Goal: Task Accomplishment & Management: Manage account settings

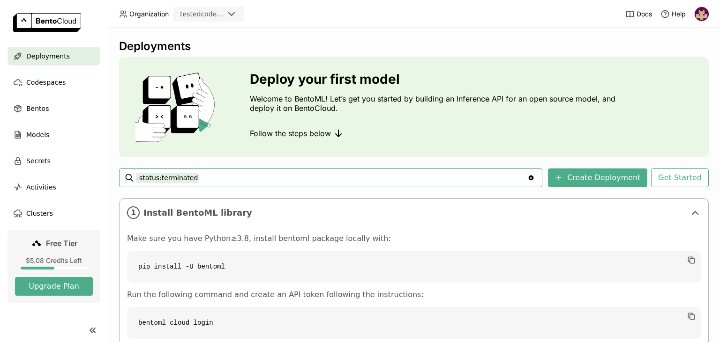
click at [700, 15] on img at bounding box center [701, 14] width 14 height 14
drag, startPoint x: 584, startPoint y: 37, endPoint x: 477, endPoint y: 34, distance: 106.4
click at [584, 37] on div "Deployments Deploy your first model Welcome to BentoML! Let’s get you started b…" at bounding box center [414, 185] width 612 height 314
click at [232, 12] on icon at bounding box center [231, 13] width 11 height 11
click at [291, 41] on div "Deployments" at bounding box center [413, 46] width 589 height 14
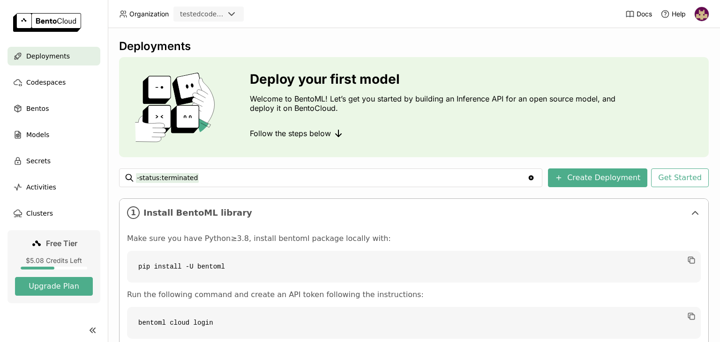
click at [697, 13] on img at bounding box center [701, 14] width 14 height 14
click at [683, 71] on link "Settings" at bounding box center [684, 75] width 54 height 13
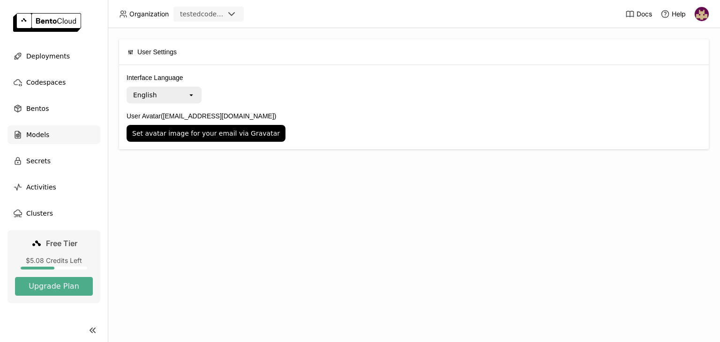
click at [38, 134] on span "Models" at bounding box center [37, 134] width 23 height 11
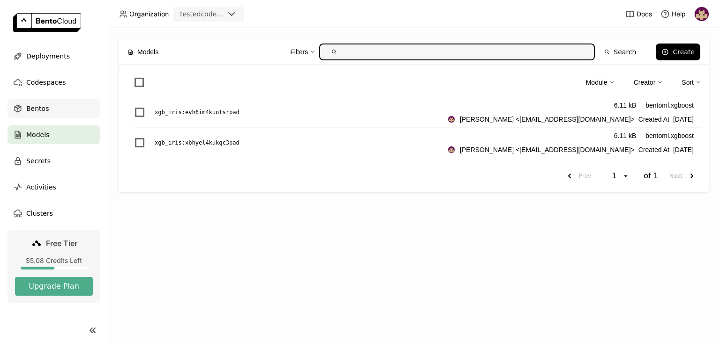
click at [54, 107] on div "Bentos" at bounding box center [53, 108] width 93 height 19
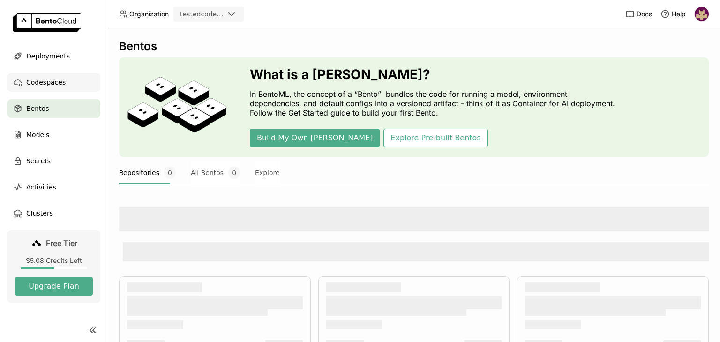
click at [57, 83] on span "Codespaces" at bounding box center [45, 82] width 39 height 11
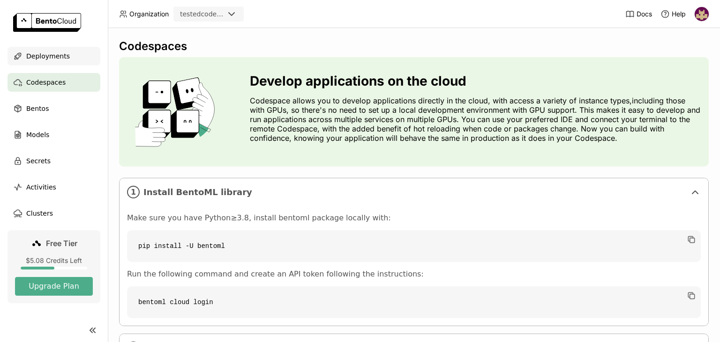
click at [55, 57] on span "Deployments" at bounding box center [48, 56] width 44 height 11
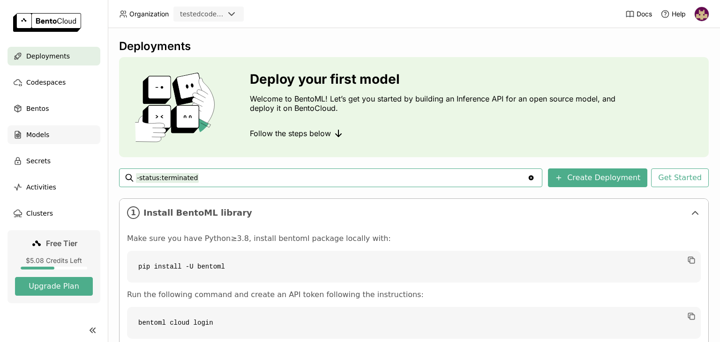
click at [40, 135] on span "Models" at bounding box center [37, 134] width 23 height 11
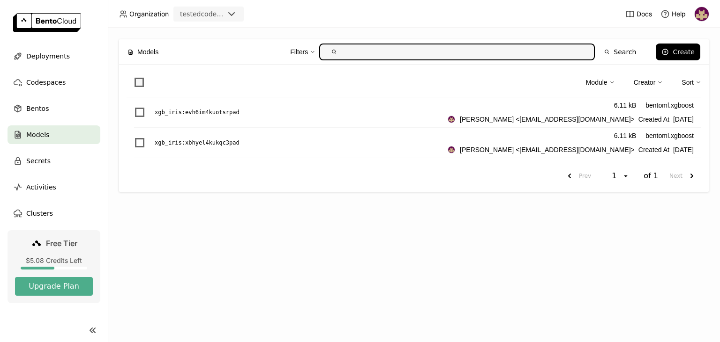
click at [139, 83] on span at bounding box center [138, 82] width 9 height 9
click at [134, 77] on input "checkbox" at bounding box center [134, 77] width 0 height 0
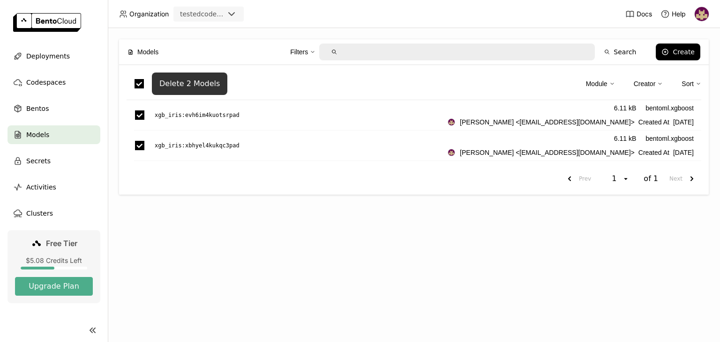
click at [200, 88] on div "Delete 2 Models" at bounding box center [189, 83] width 60 height 9
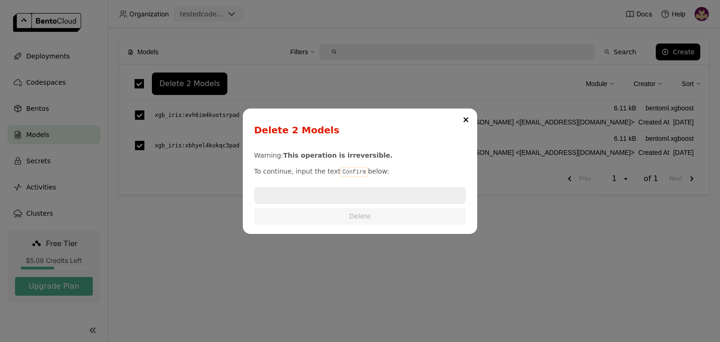
click at [344, 171] on code "Confirm" at bounding box center [353, 172] width 27 height 9
copy p "Confirm"
click at [331, 196] on input "dialog" at bounding box center [360, 195] width 210 height 15
paste input "Confirm"
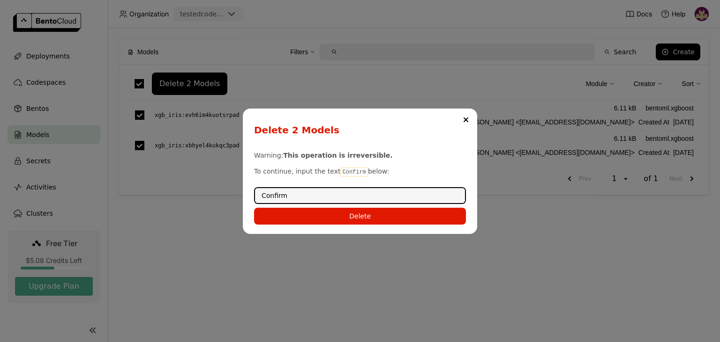
type input "Confirm"
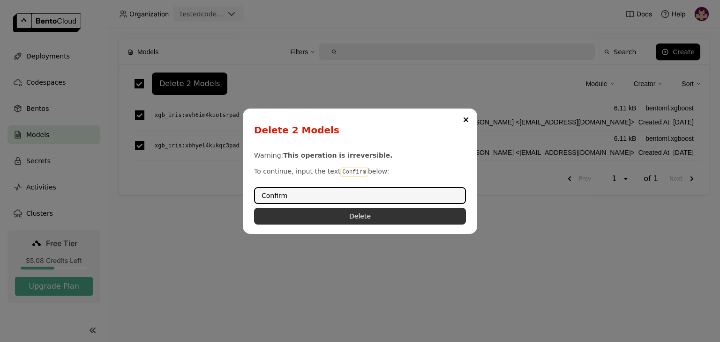
click at [326, 212] on button "Delete" at bounding box center [360, 216] width 212 height 17
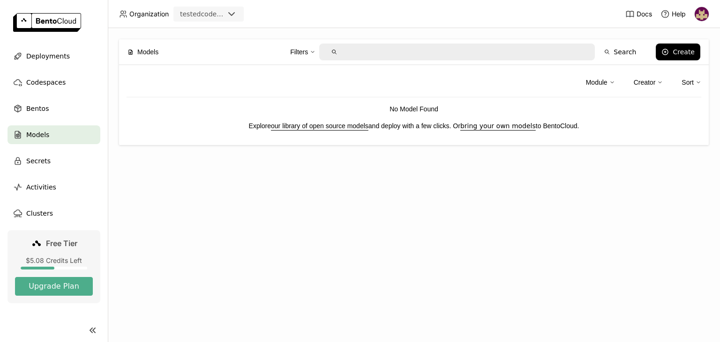
click at [698, 15] on img at bounding box center [701, 14] width 14 height 14
click at [684, 61] on span "API Tokens" at bounding box center [688, 62] width 33 height 8
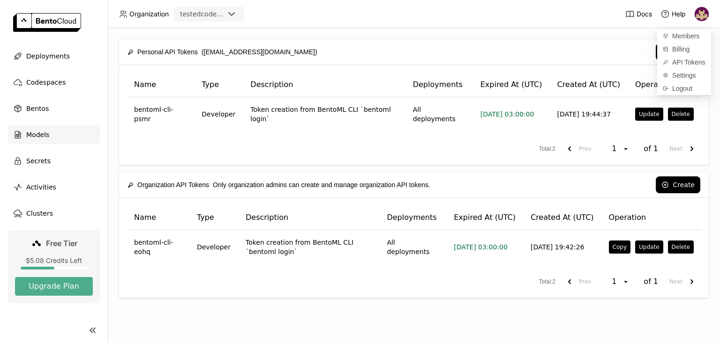
click at [37, 135] on span "Models" at bounding box center [37, 134] width 23 height 11
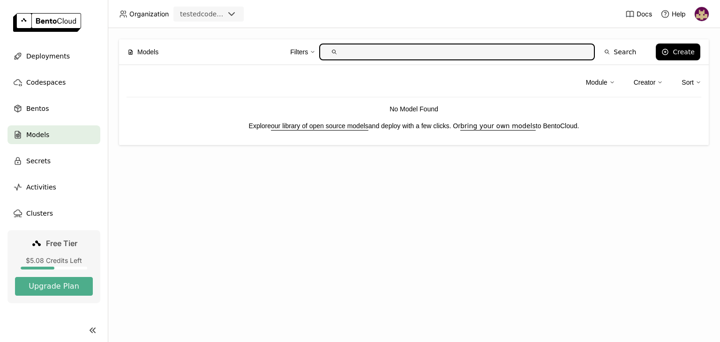
click at [698, 12] on img at bounding box center [701, 14] width 14 height 14
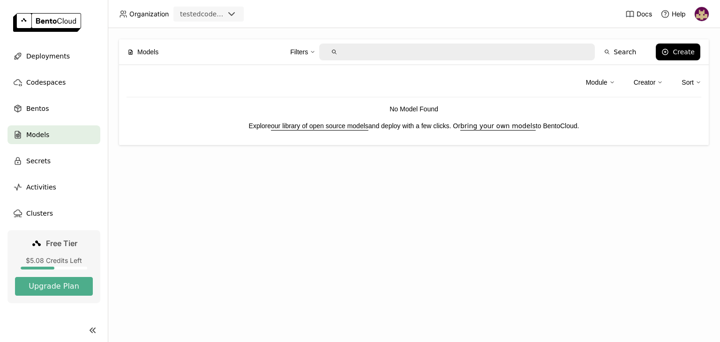
drag, startPoint x: 54, startPoint y: 54, endPoint x: 48, endPoint y: 68, distance: 15.5
click at [54, 55] on span "Deployments" at bounding box center [48, 56] width 44 height 11
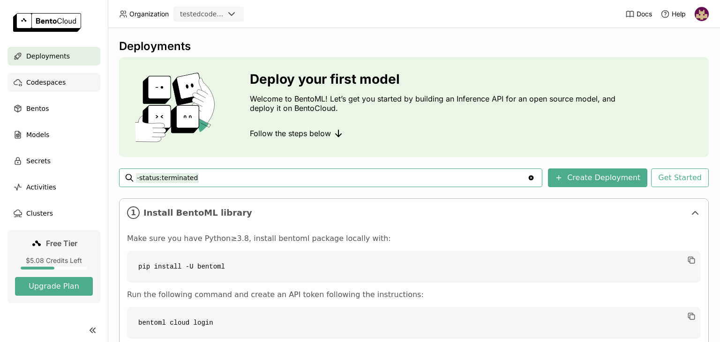
click at [50, 83] on span "Codespaces" at bounding box center [45, 82] width 39 height 11
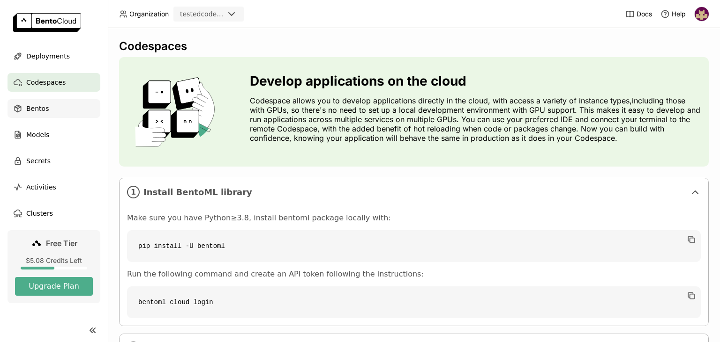
click at [49, 111] on div "Bentos" at bounding box center [53, 108] width 93 height 19
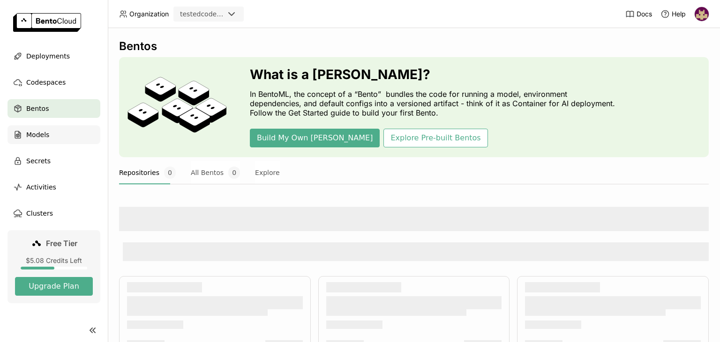
click at [47, 134] on span "Models" at bounding box center [37, 134] width 23 height 11
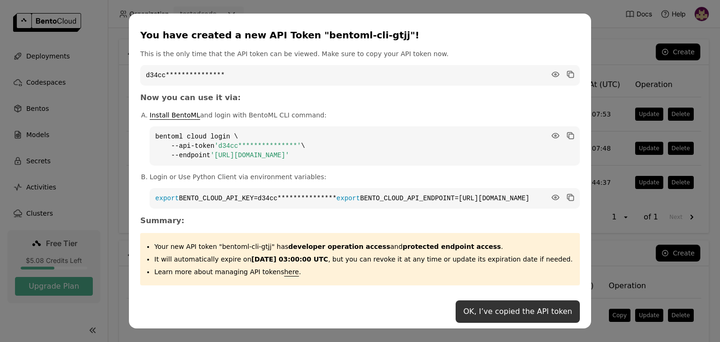
click at [483, 317] on button "OK, I’ve copied the API token" at bounding box center [517, 312] width 124 height 22
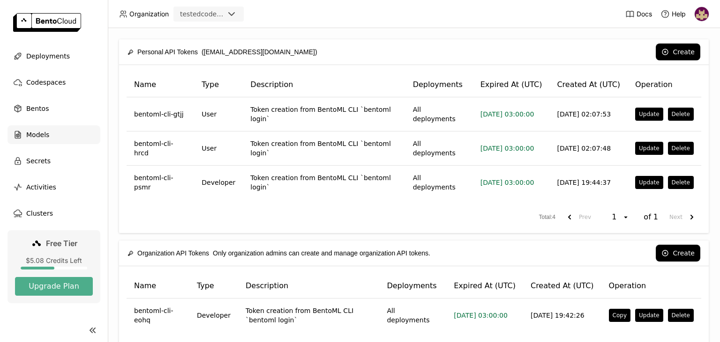
click at [30, 135] on span "Models" at bounding box center [37, 134] width 23 height 11
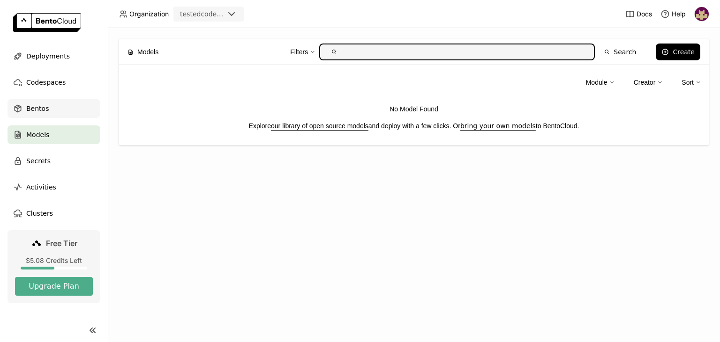
click at [46, 104] on div "Bentos" at bounding box center [53, 108] width 93 height 19
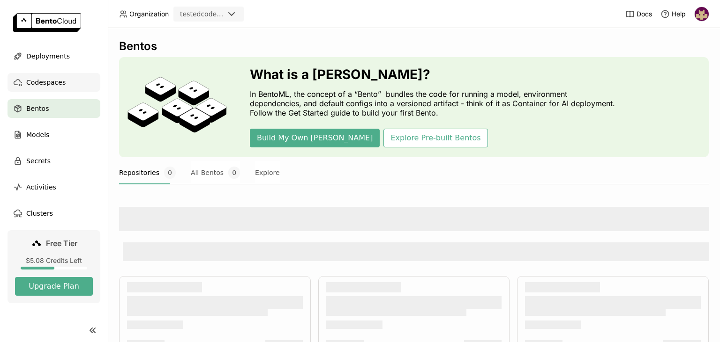
click at [48, 82] on span "Codespaces" at bounding box center [45, 82] width 39 height 11
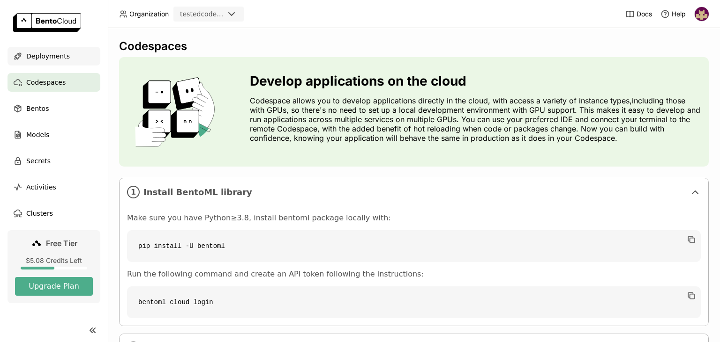
click at [48, 58] on span "Deployments" at bounding box center [48, 56] width 44 height 11
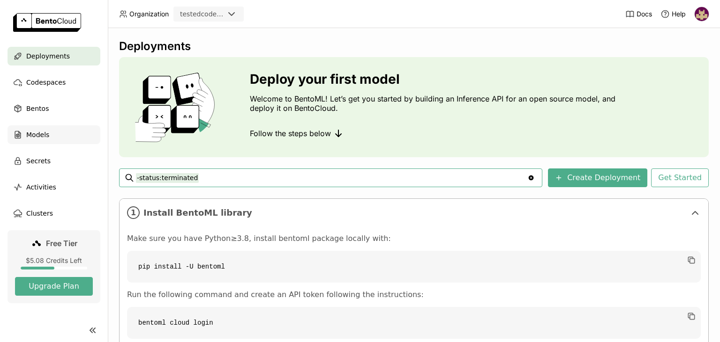
click at [39, 134] on span "Models" at bounding box center [37, 134] width 23 height 11
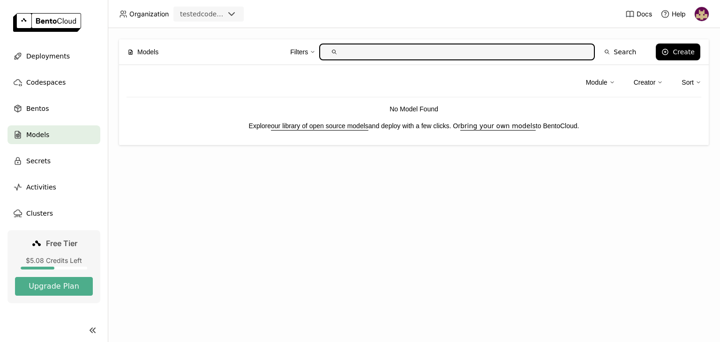
click at [704, 9] on img at bounding box center [701, 14] width 14 height 14
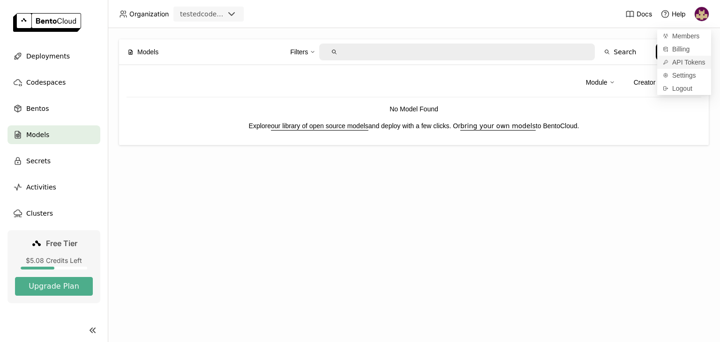
click at [680, 59] on span "API Tokens" at bounding box center [688, 62] width 33 height 8
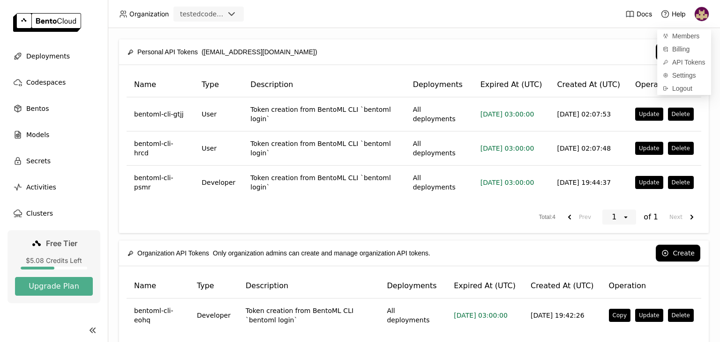
scroll to position [19, 0]
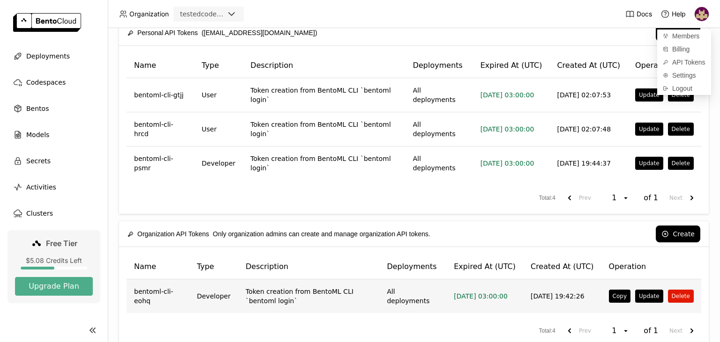
click at [691, 290] on button "Delete" at bounding box center [681, 296] width 26 height 13
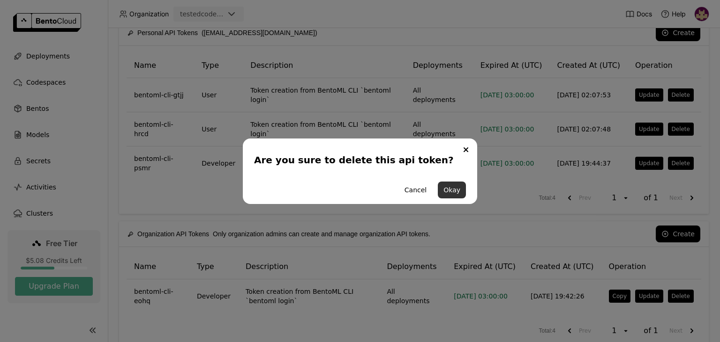
click at [449, 191] on button "Okay" at bounding box center [452, 190] width 28 height 17
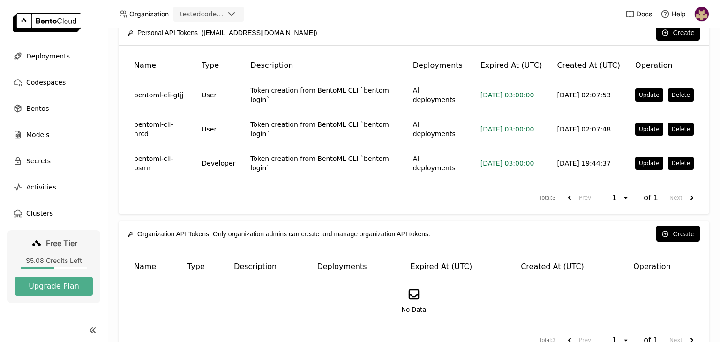
click at [678, 92] on button "Delete" at bounding box center [681, 95] width 26 height 13
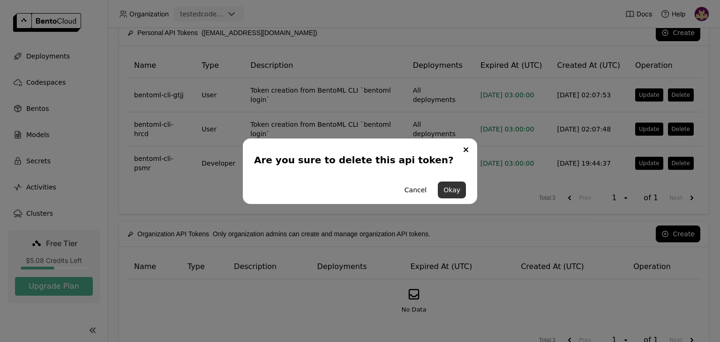
click at [450, 191] on button "Okay" at bounding box center [452, 190] width 28 height 17
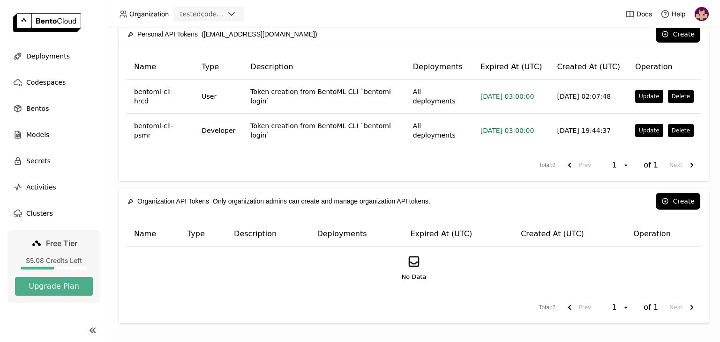
scroll to position [6, 0]
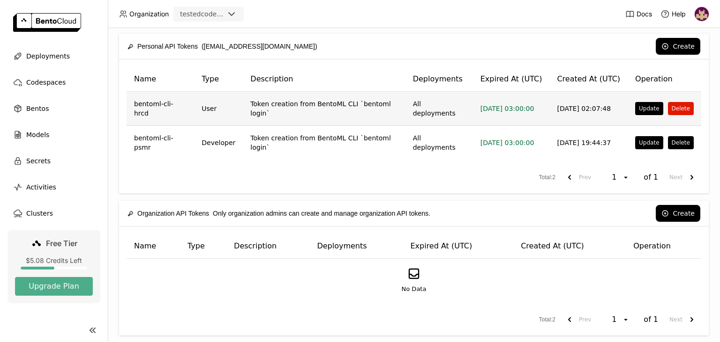
click at [677, 105] on button "Delete" at bounding box center [681, 108] width 26 height 13
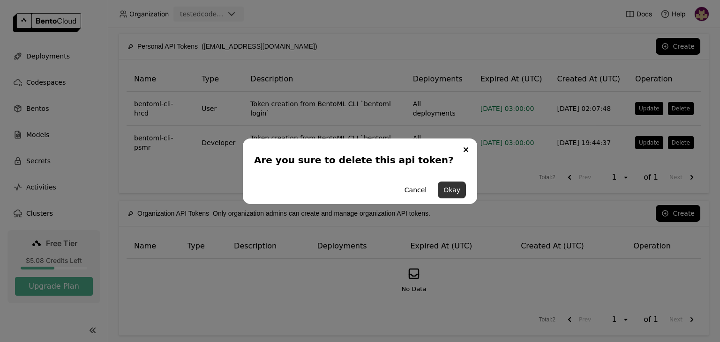
click at [456, 191] on button "Okay" at bounding box center [452, 190] width 28 height 17
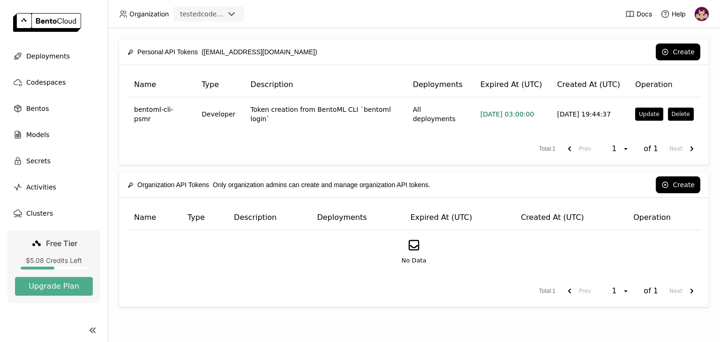
click at [677, 111] on button "Delete" at bounding box center [681, 114] width 26 height 13
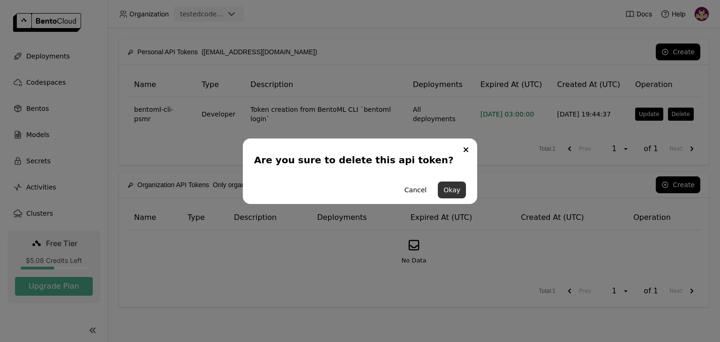
click at [453, 190] on button "Okay" at bounding box center [452, 190] width 28 height 17
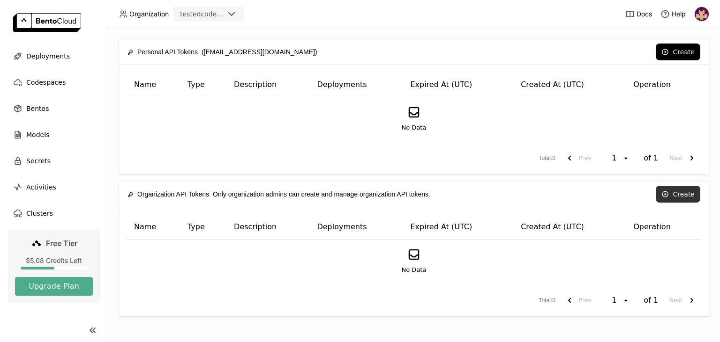
click at [669, 195] on icon at bounding box center [664, 194] width 7 height 7
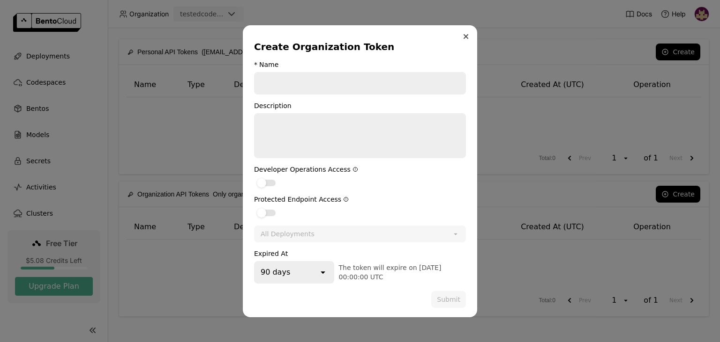
click at [468, 38] on icon "Close" at bounding box center [466, 37] width 4 height 4
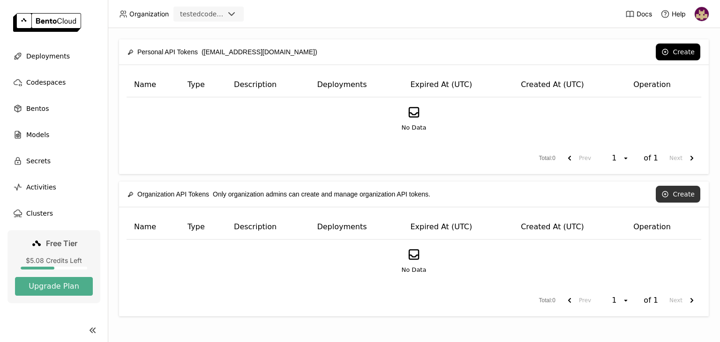
click at [673, 194] on button "Create" at bounding box center [677, 194] width 45 height 17
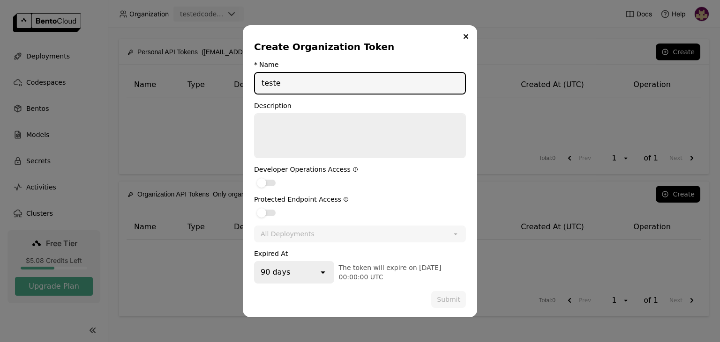
type input "teste"
click at [367, 186] on label "dialog" at bounding box center [360, 182] width 212 height 11
click at [254, 177] on input "dialog" at bounding box center [254, 177] width 0 height 0
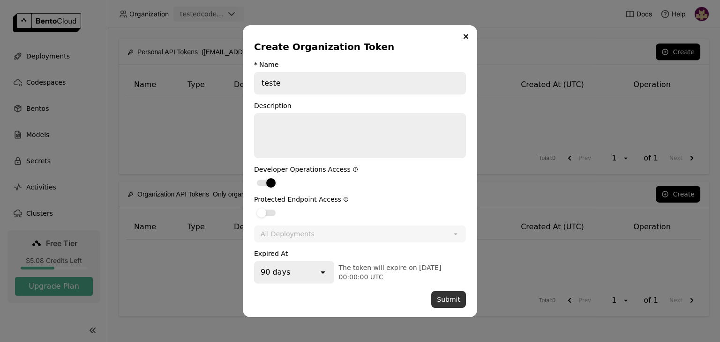
click at [446, 297] on button "Submit" at bounding box center [448, 299] width 35 height 17
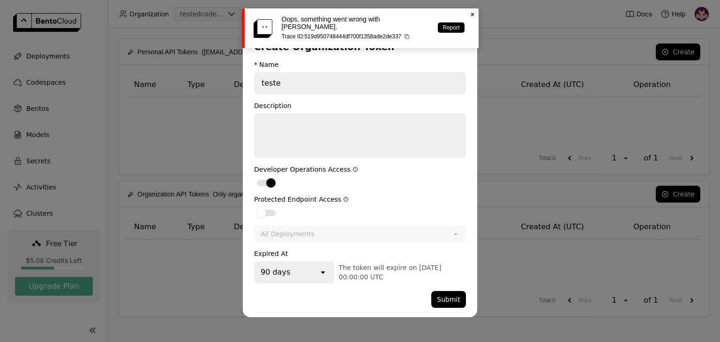
click at [471, 13] on icon "Close" at bounding box center [472, 14] width 7 height 7
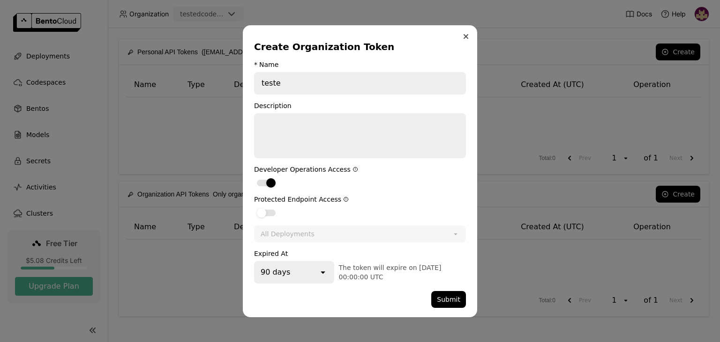
click at [467, 37] on icon "Close" at bounding box center [466, 37] width 4 height 4
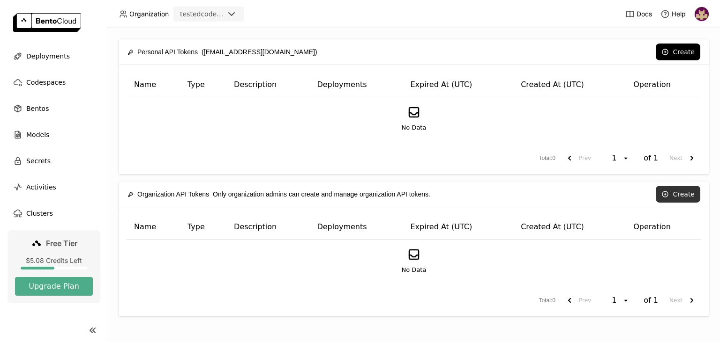
click at [676, 192] on button "Create" at bounding box center [677, 194] width 45 height 17
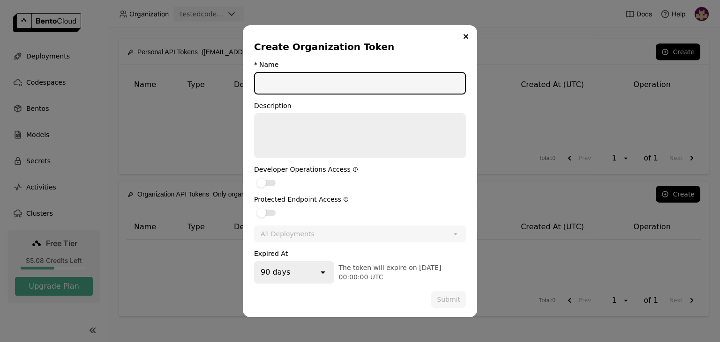
click at [467, 37] on icon "Close" at bounding box center [465, 36] width 5 height 5
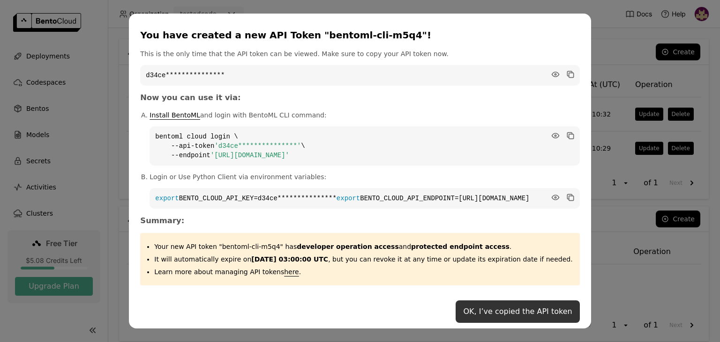
click at [511, 316] on button "OK, I’ve copied the API token" at bounding box center [517, 312] width 124 height 22
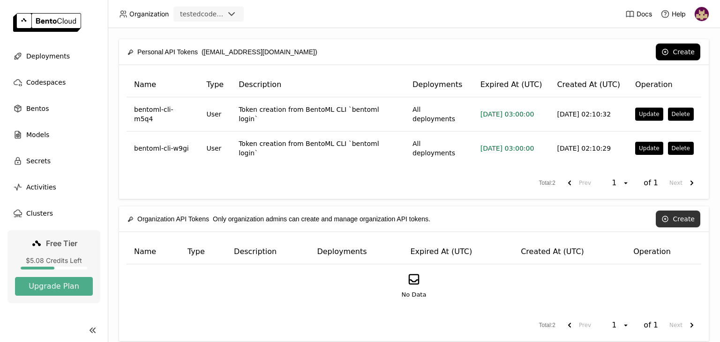
click at [684, 211] on button "Create" at bounding box center [677, 219] width 45 height 17
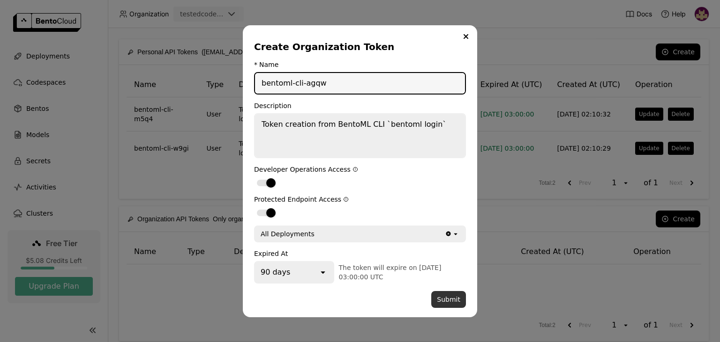
click at [446, 300] on button "Submit" at bounding box center [448, 299] width 35 height 17
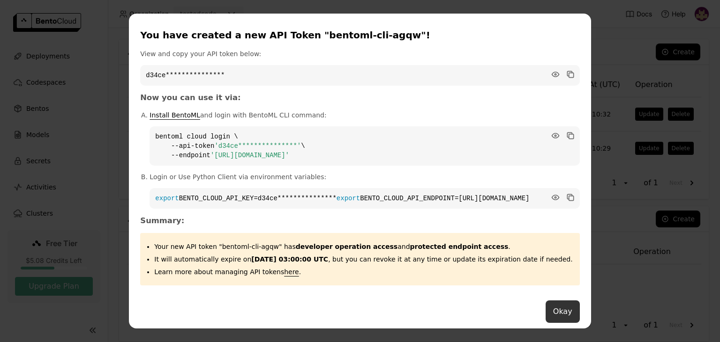
click at [545, 320] on button "Okay" at bounding box center [562, 312] width 34 height 22
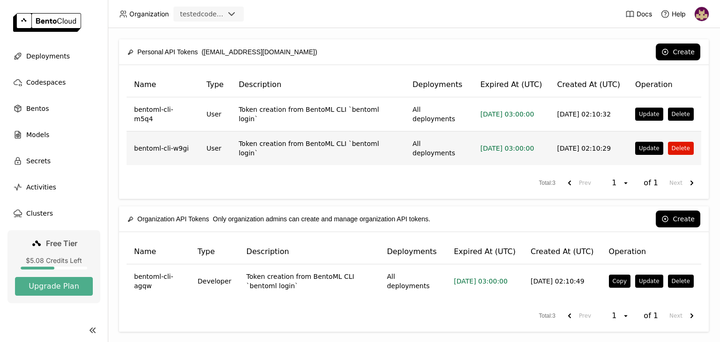
click at [677, 142] on button "Delete" at bounding box center [681, 148] width 26 height 13
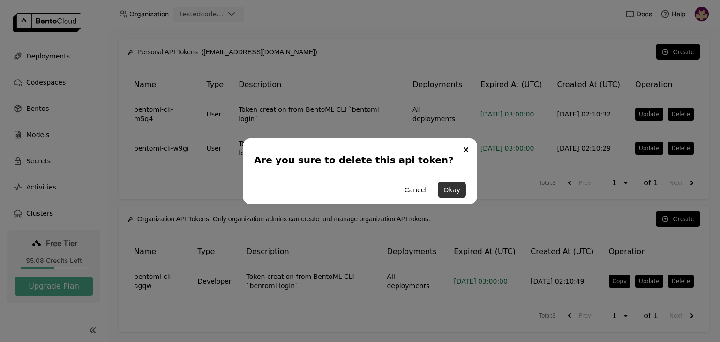
click at [451, 189] on button "Okay" at bounding box center [452, 190] width 28 height 17
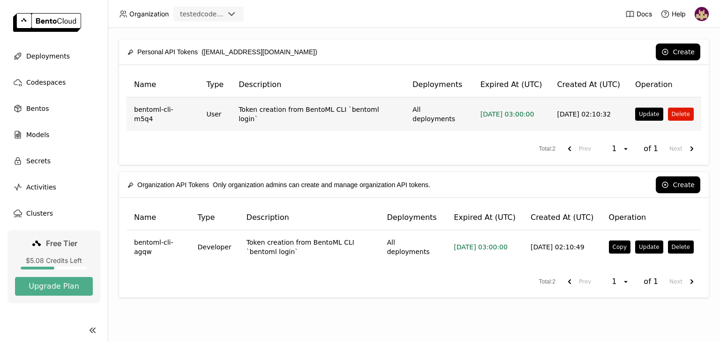
click at [676, 112] on button "Delete" at bounding box center [681, 114] width 26 height 13
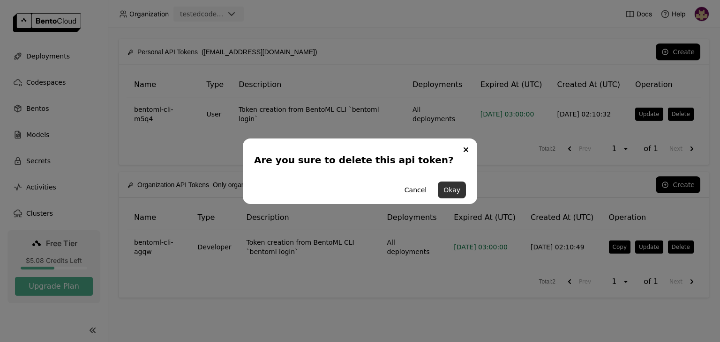
click at [464, 186] on button "Okay" at bounding box center [452, 190] width 28 height 17
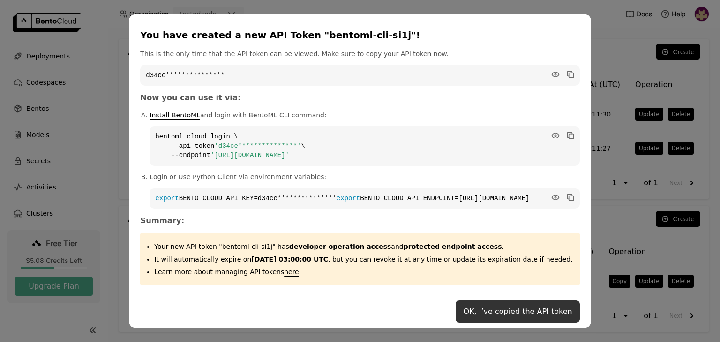
click at [516, 319] on button "OK, I’ve copied the API token" at bounding box center [517, 312] width 124 height 22
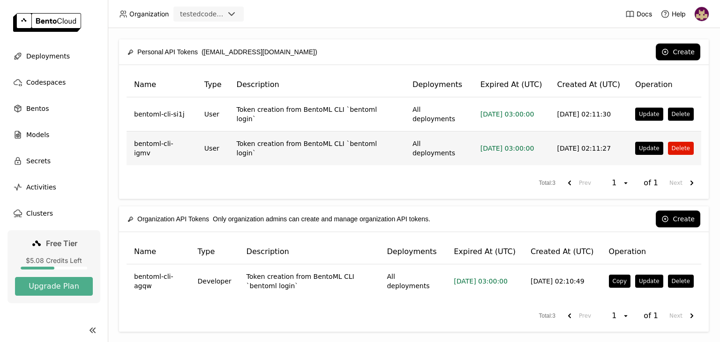
click at [679, 142] on button "Delete" at bounding box center [681, 148] width 26 height 13
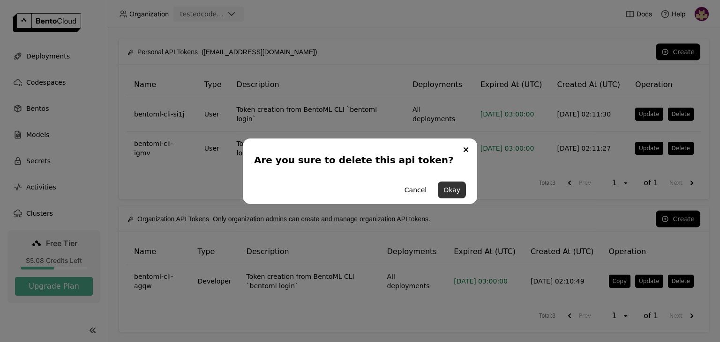
click at [457, 192] on button "Okay" at bounding box center [452, 190] width 28 height 17
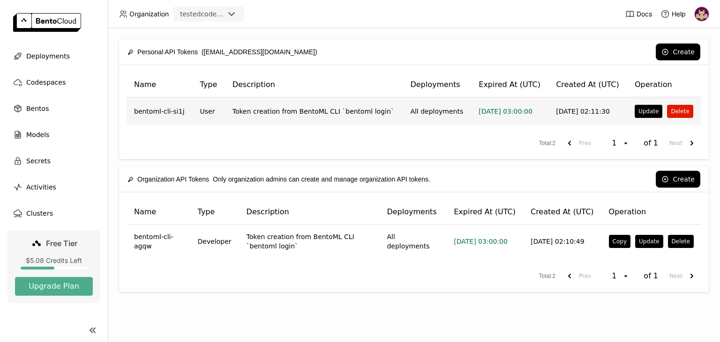
click at [676, 111] on button "Delete" at bounding box center [680, 111] width 26 height 13
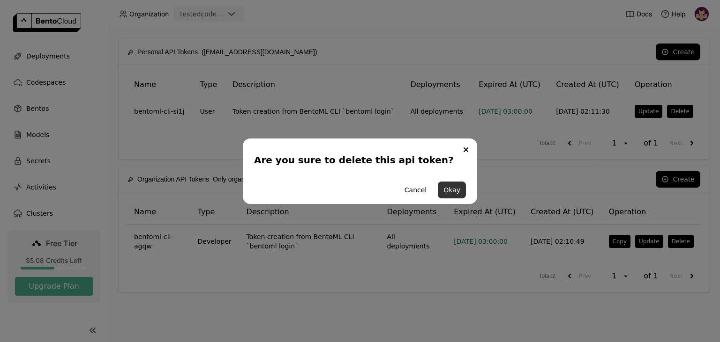
click at [449, 194] on button "Okay" at bounding box center [452, 190] width 28 height 17
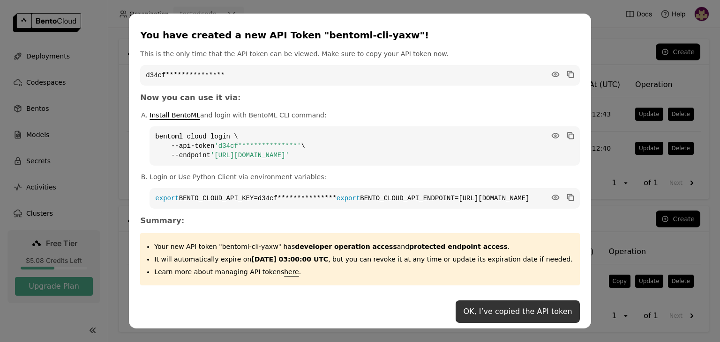
click at [514, 314] on button "OK, I’ve copied the API token" at bounding box center [517, 312] width 124 height 22
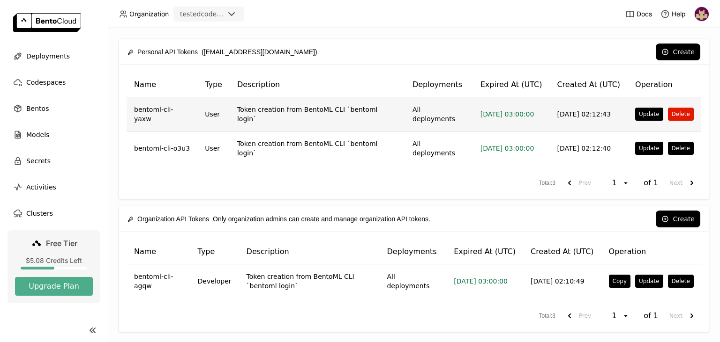
click at [679, 112] on button "Delete" at bounding box center [681, 114] width 26 height 13
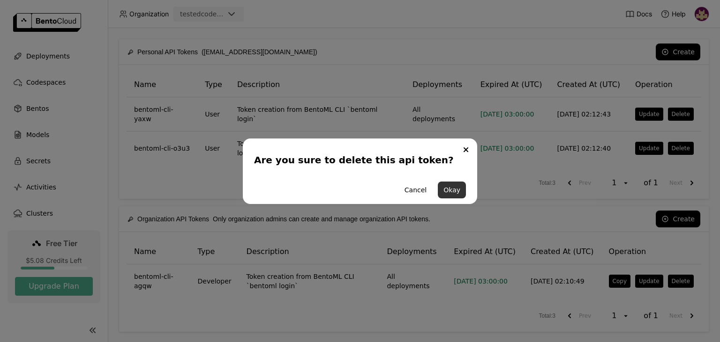
click at [458, 189] on button "Okay" at bounding box center [452, 190] width 28 height 17
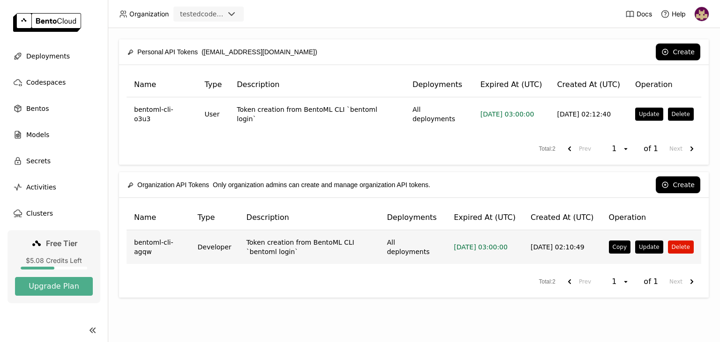
click at [683, 241] on button "Delete" at bounding box center [681, 247] width 26 height 13
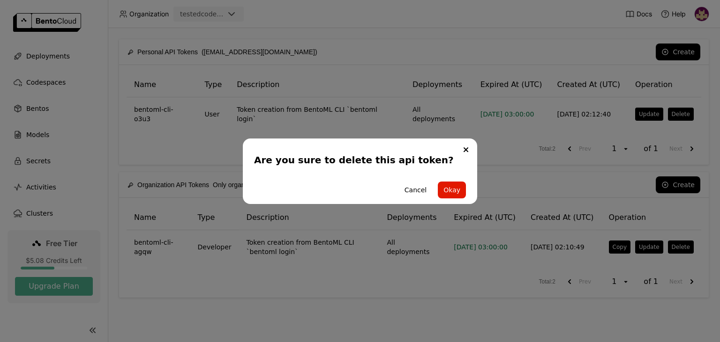
drag, startPoint x: 456, startPoint y: 190, endPoint x: 451, endPoint y: 200, distance: 11.1
click at [456, 189] on button "Okay" at bounding box center [452, 190] width 28 height 17
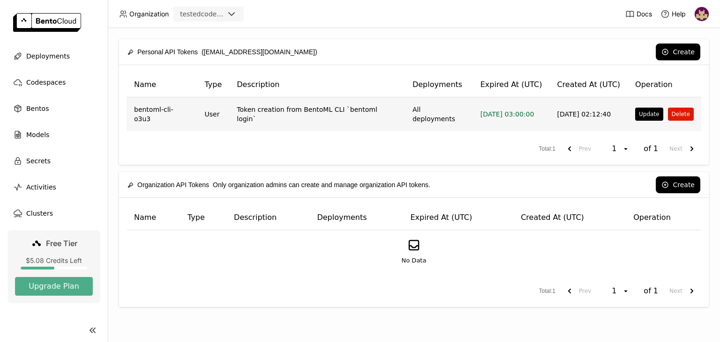
click at [677, 108] on button "Delete" at bounding box center [681, 114] width 26 height 13
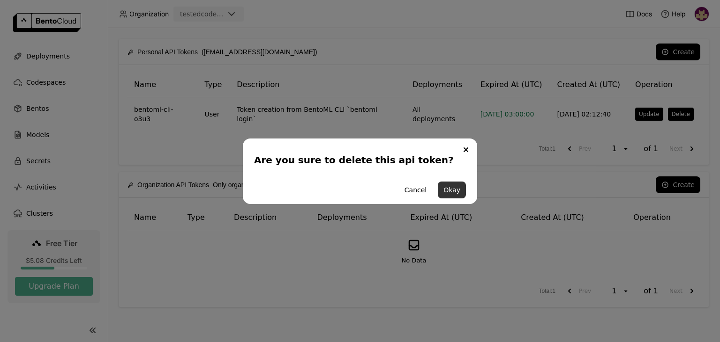
click at [455, 196] on button "Okay" at bounding box center [452, 190] width 28 height 17
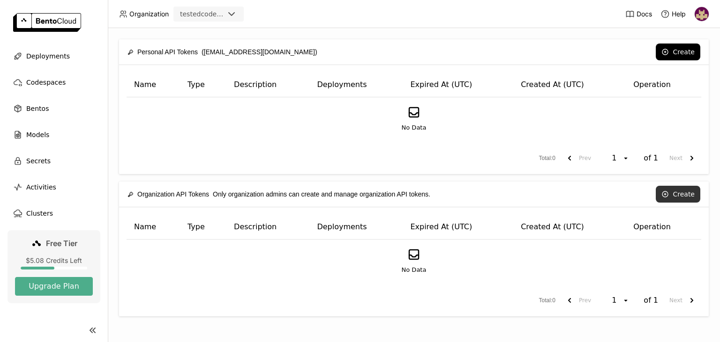
click at [668, 193] on icon at bounding box center [665, 195] width 6 height 6
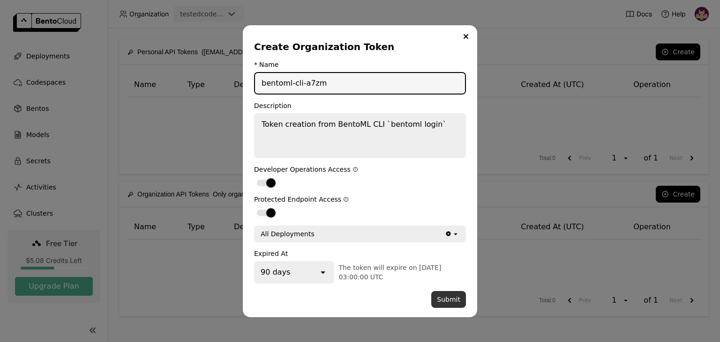
click at [451, 293] on button "Submit" at bounding box center [448, 299] width 35 height 17
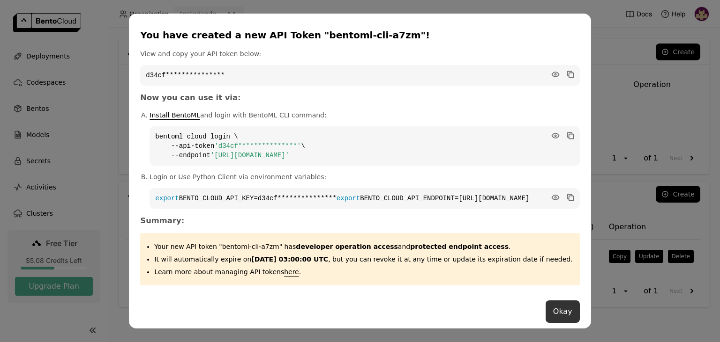
click at [545, 312] on button "Okay" at bounding box center [562, 312] width 34 height 22
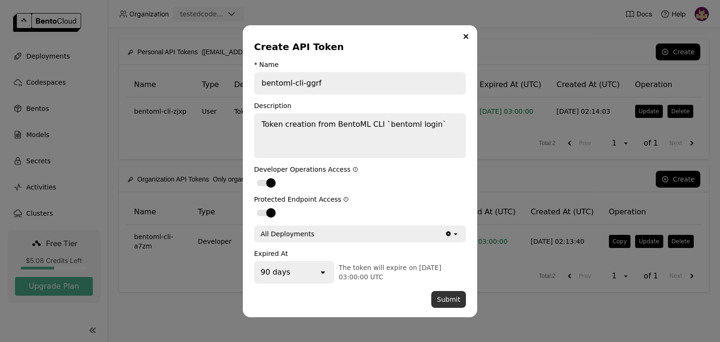
click at [449, 301] on button "Submit" at bounding box center [448, 299] width 35 height 17
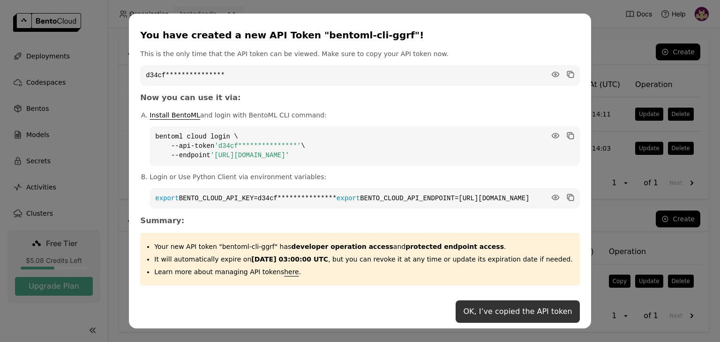
click at [526, 319] on button "OK, I’ve copied the API token" at bounding box center [517, 312] width 124 height 22
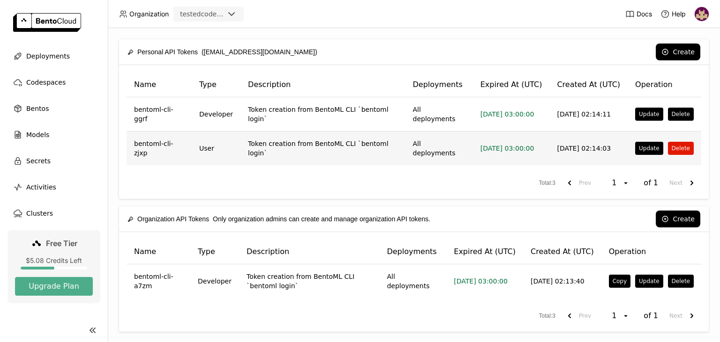
click at [681, 142] on button "Delete" at bounding box center [681, 148] width 26 height 13
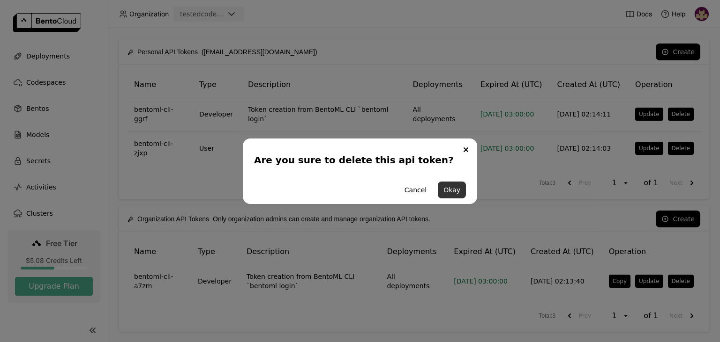
click at [447, 194] on button "Okay" at bounding box center [452, 190] width 28 height 17
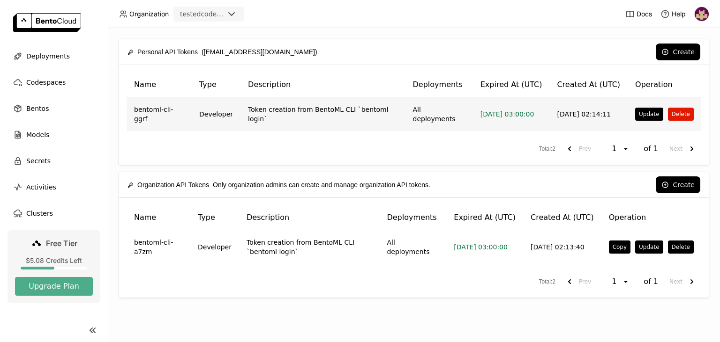
click at [679, 111] on button "Delete" at bounding box center [681, 114] width 26 height 13
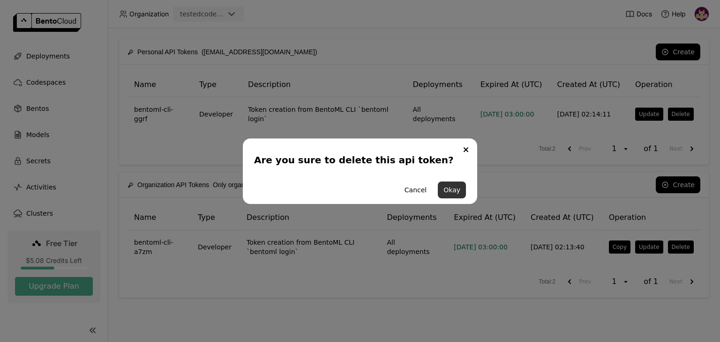
click at [452, 189] on button "Okay" at bounding box center [452, 190] width 28 height 17
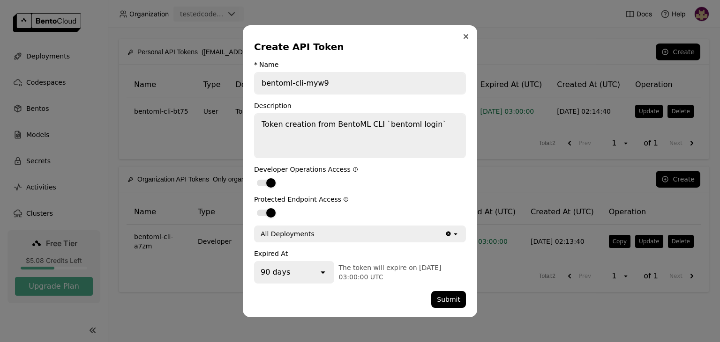
click at [467, 36] on icon "Close" at bounding box center [466, 37] width 4 height 4
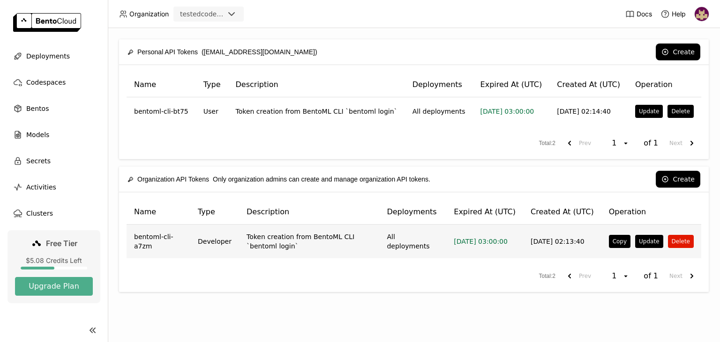
click at [681, 238] on button "Delete" at bounding box center [681, 241] width 26 height 13
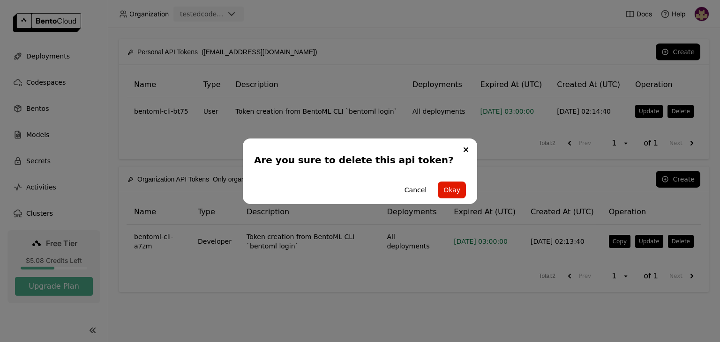
click at [451, 181] on div "Cancel Okay" at bounding box center [360, 190] width 212 height 28
click at [452, 189] on button "Okay" at bounding box center [452, 190] width 28 height 17
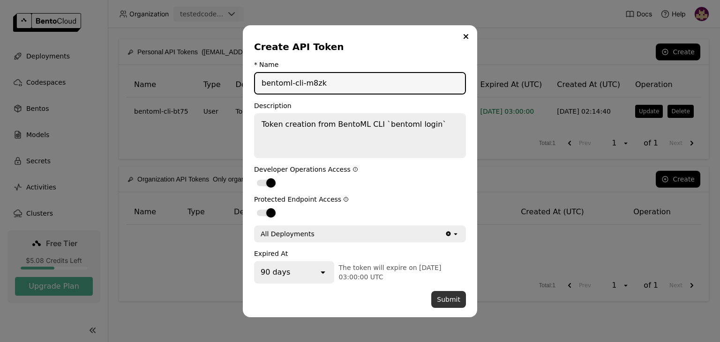
click at [451, 296] on button "Submit" at bounding box center [448, 299] width 35 height 17
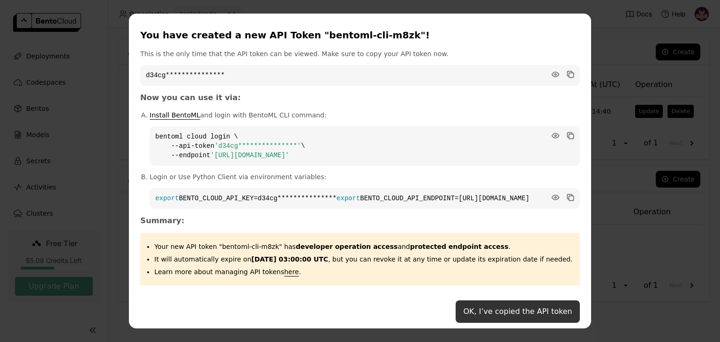
click at [465, 316] on button "OK, I’ve copied the API token" at bounding box center [517, 312] width 124 height 22
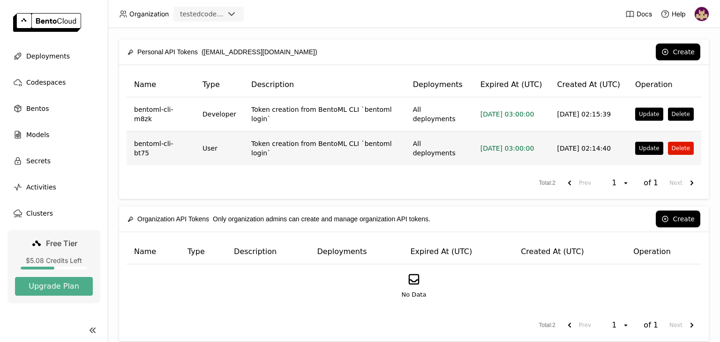
click at [680, 142] on button "Delete" at bounding box center [681, 148] width 26 height 13
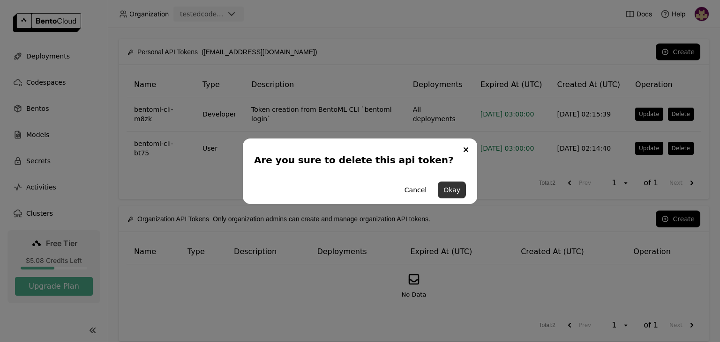
click at [460, 188] on button "Okay" at bounding box center [452, 190] width 28 height 17
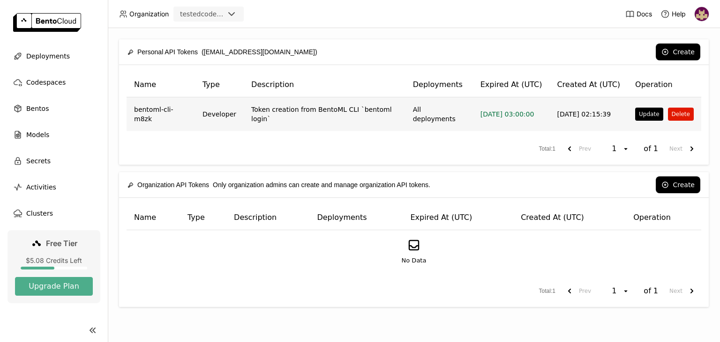
click at [681, 113] on button "Delete" at bounding box center [681, 114] width 26 height 13
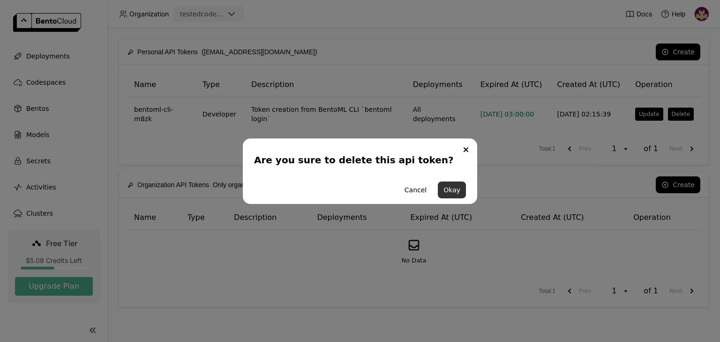
click at [461, 188] on button "Okay" at bounding box center [452, 190] width 28 height 17
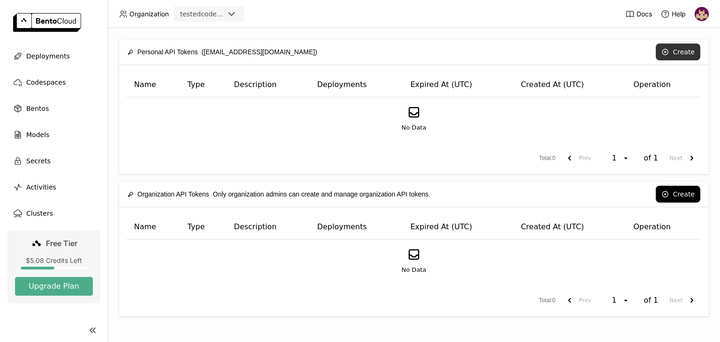
click at [669, 48] on icon at bounding box center [664, 51] width 7 height 7
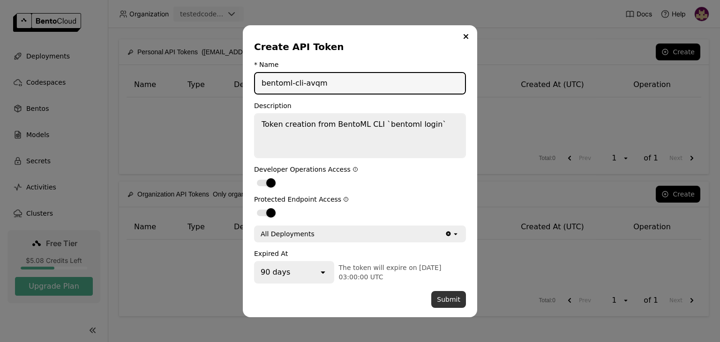
click at [443, 298] on button "Submit" at bounding box center [448, 299] width 35 height 17
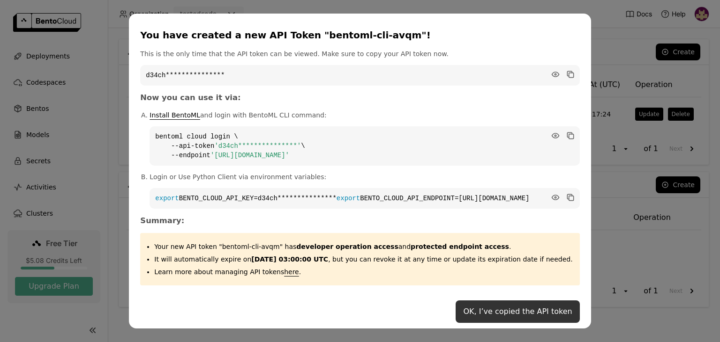
click at [466, 316] on button "OK, I’ve copied the API token" at bounding box center [517, 312] width 124 height 22
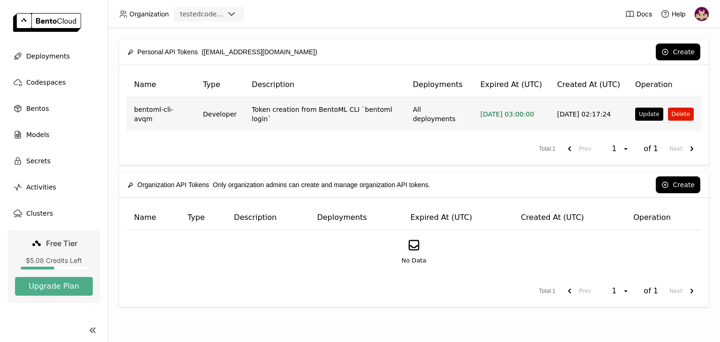
click at [682, 115] on button "Delete" at bounding box center [681, 114] width 26 height 13
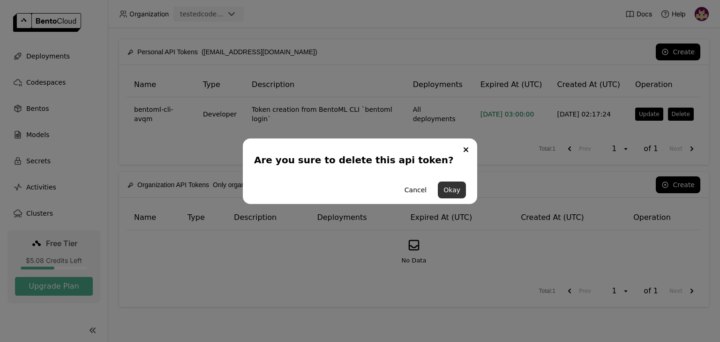
click at [453, 191] on button "Okay" at bounding box center [452, 190] width 28 height 17
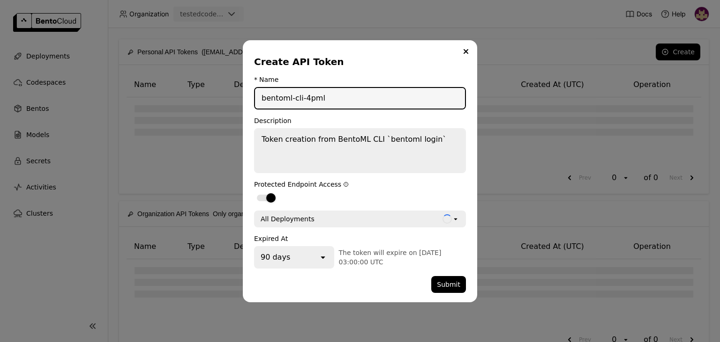
click at [468, 50] on div "Create API Token * Name bentoml-cli-4pml Description Token creation from BentoM…" at bounding box center [360, 171] width 234 height 262
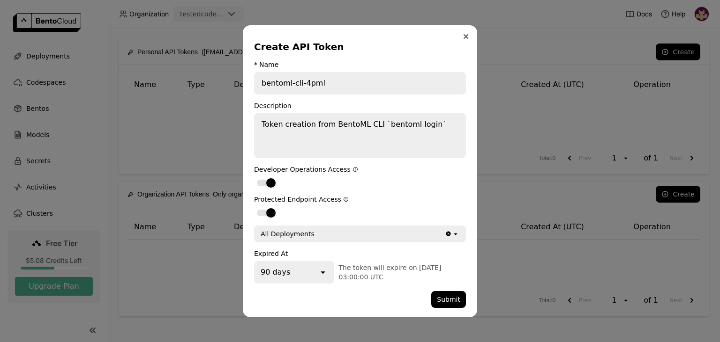
click at [467, 32] on button "Close" at bounding box center [465, 36] width 11 height 11
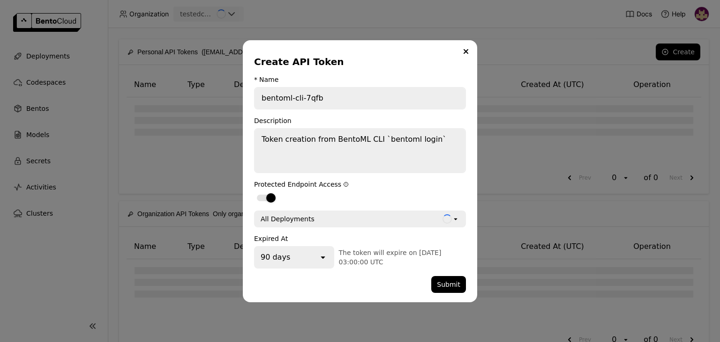
click at [447, 281] on button "Submit" at bounding box center [448, 284] width 35 height 17
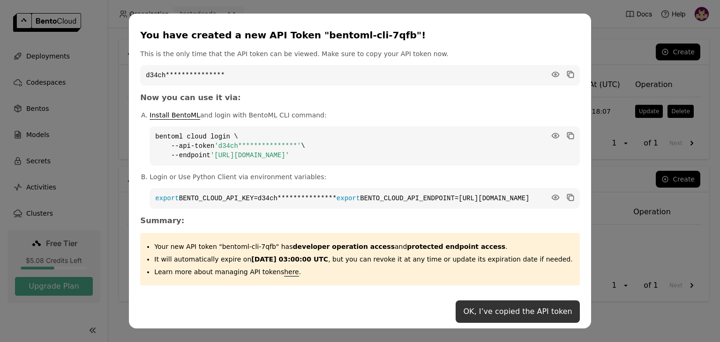
click at [471, 320] on button "OK, I’ve copied the API token" at bounding box center [517, 312] width 124 height 22
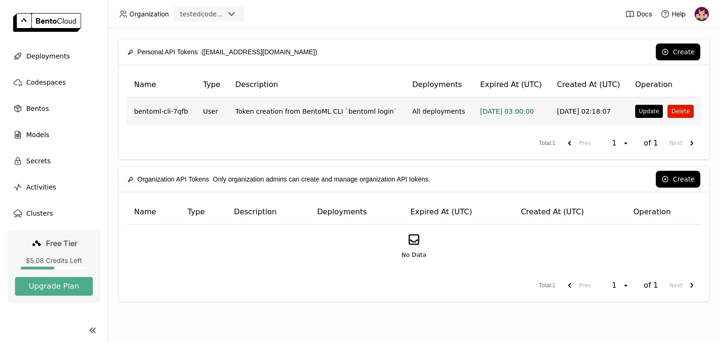
click at [676, 110] on button "Delete" at bounding box center [680, 111] width 26 height 13
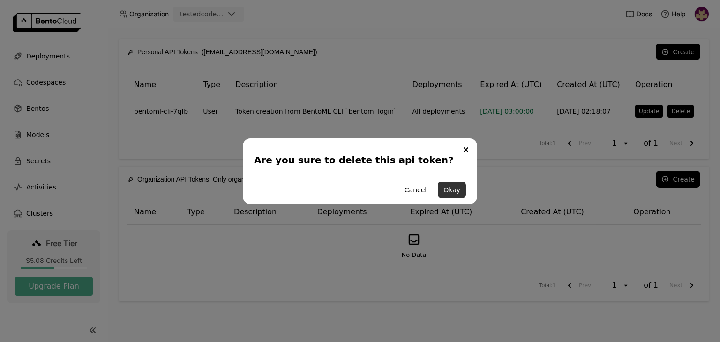
click at [448, 188] on button "Okay" at bounding box center [452, 190] width 28 height 17
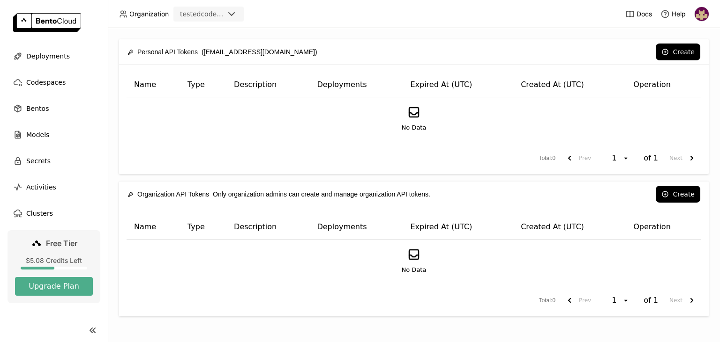
click at [700, 15] on img at bounding box center [701, 14] width 14 height 14
click at [681, 89] on span "Logout" at bounding box center [682, 88] width 20 height 8
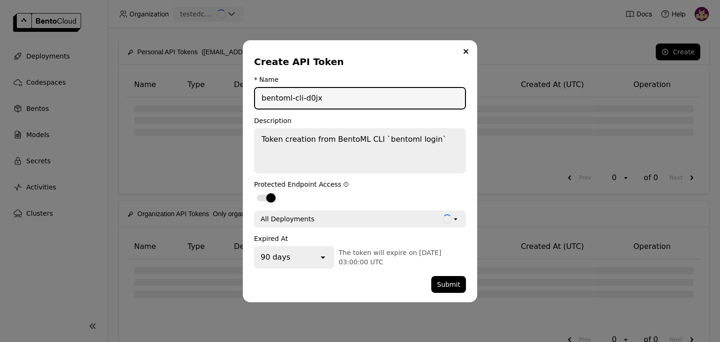
click at [448, 284] on button "Submit" at bounding box center [448, 284] width 35 height 17
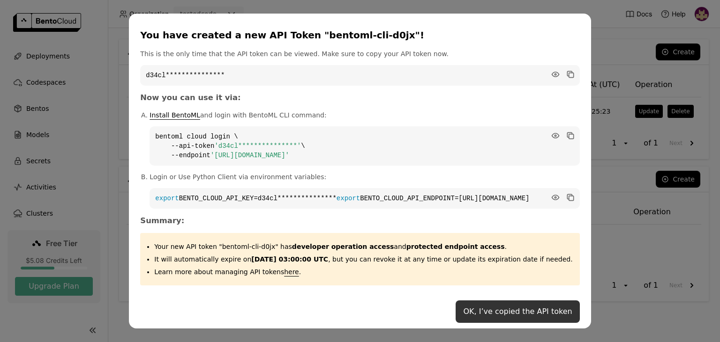
click at [485, 316] on button "OK, I’ve copied the API token" at bounding box center [517, 312] width 124 height 22
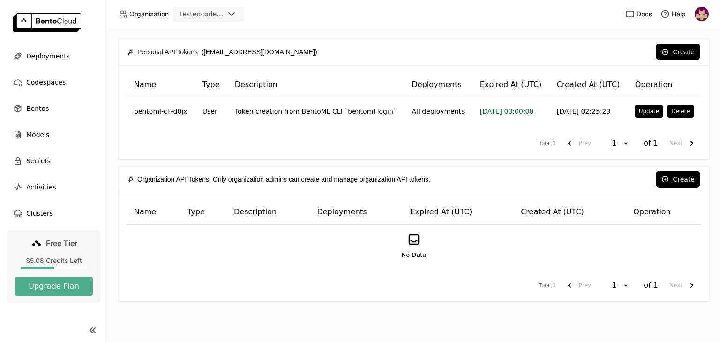
click at [699, 9] on img at bounding box center [701, 14] width 14 height 14
click at [535, 43] on div "Personal API Tokens (dcodeployment1@gmail.com) Create" at bounding box center [413, 51] width 573 height 25
click at [675, 173] on button "Create" at bounding box center [677, 179] width 45 height 17
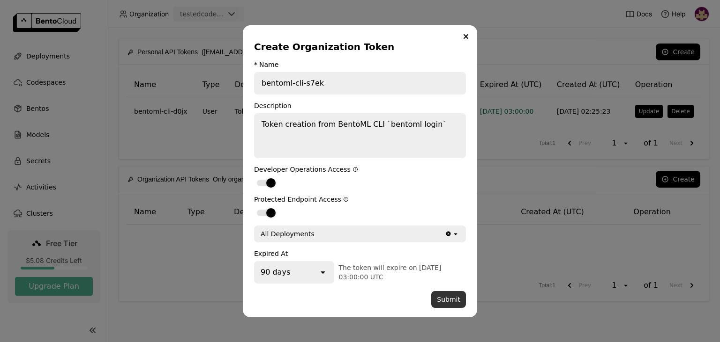
click at [448, 297] on button "Submit" at bounding box center [448, 299] width 35 height 17
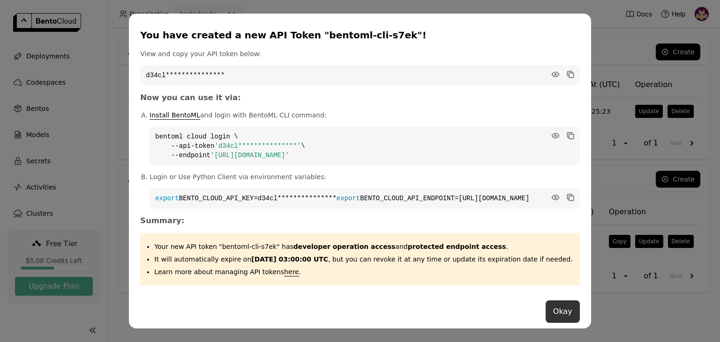
click at [545, 318] on button "Okay" at bounding box center [562, 312] width 34 height 22
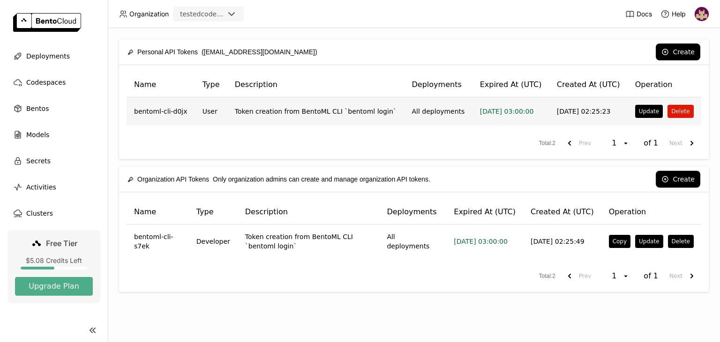
click at [672, 113] on button "Delete" at bounding box center [680, 111] width 26 height 13
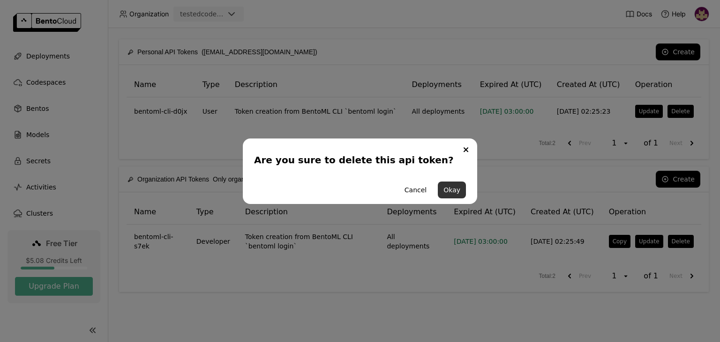
click at [453, 191] on button "Okay" at bounding box center [452, 190] width 28 height 17
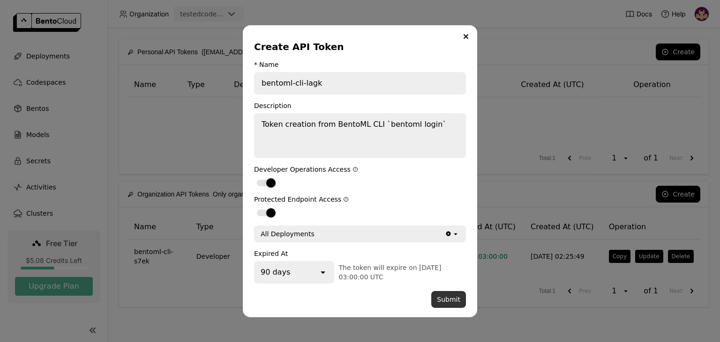
click at [448, 297] on button "Submit" at bounding box center [448, 299] width 35 height 17
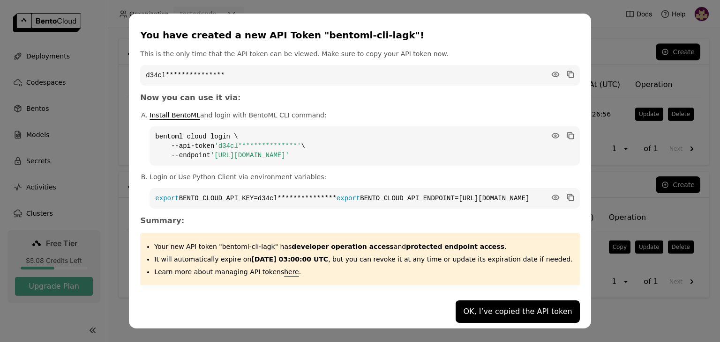
click at [481, 312] on button "OK, I’ve copied the API token" at bounding box center [517, 312] width 124 height 22
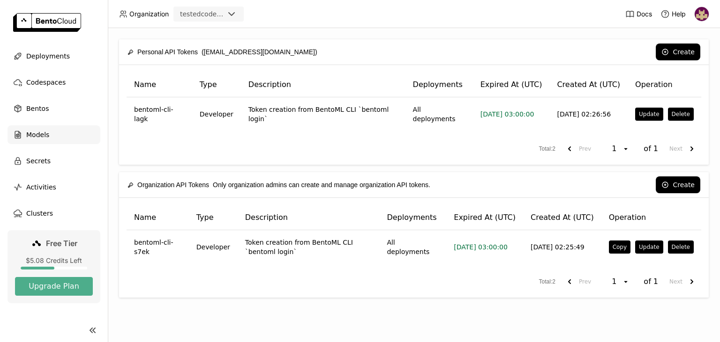
click at [40, 134] on span "Models" at bounding box center [37, 134] width 23 height 11
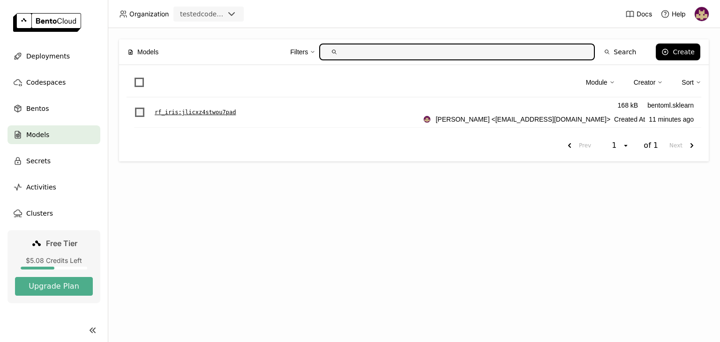
click at [140, 112] on span "List item" at bounding box center [139, 112] width 9 height 9
click at [134, 107] on input "List item" at bounding box center [134, 107] width 0 height 0
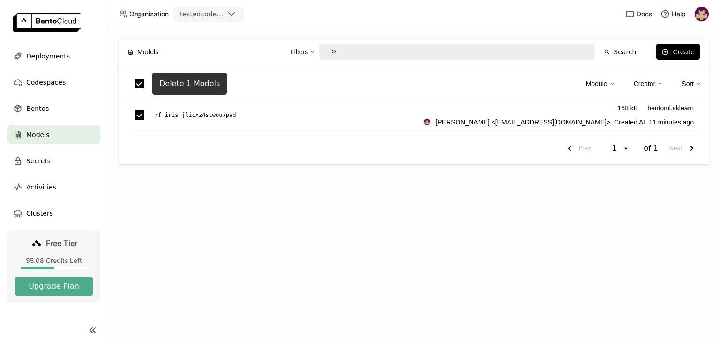
click at [194, 85] on div "Delete 1 Models" at bounding box center [189, 83] width 60 height 9
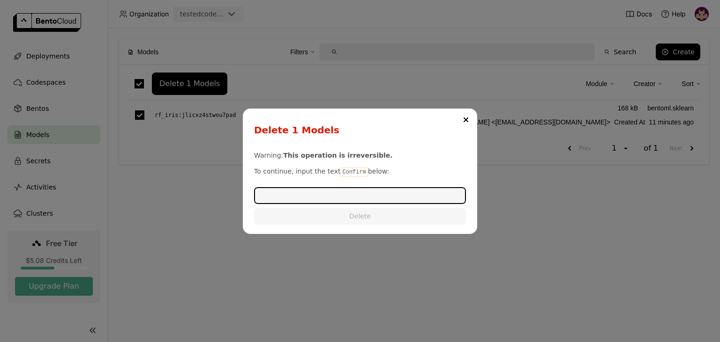
click at [345, 170] on code "Confirm" at bounding box center [353, 172] width 27 height 9
copy p "Confirm"
click at [332, 199] on input "dialog" at bounding box center [360, 195] width 210 height 15
paste input "Confirm"
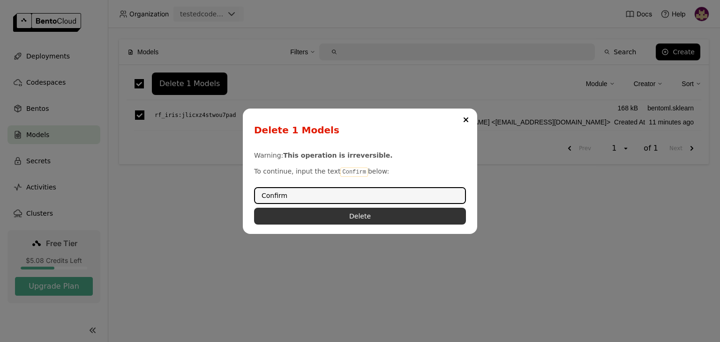
type input "Confirm"
click at [342, 218] on button "Delete" at bounding box center [360, 216] width 212 height 17
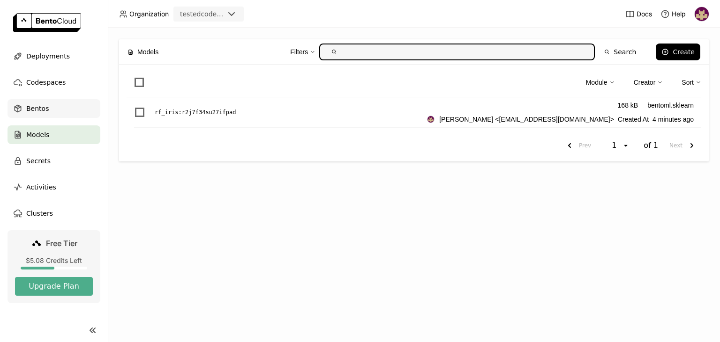
click at [30, 111] on span "Bentos" at bounding box center [37, 108] width 22 height 11
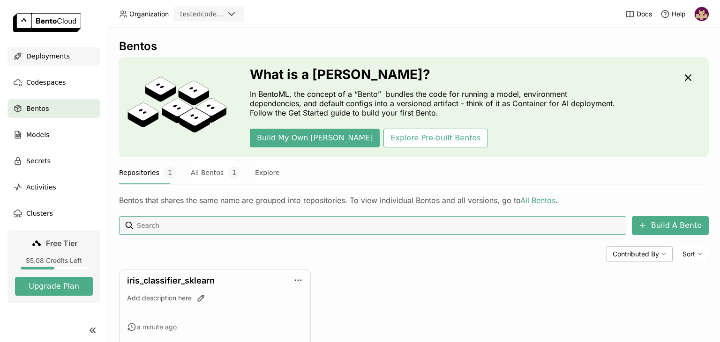
click at [49, 55] on span "Deployments" at bounding box center [48, 56] width 44 height 11
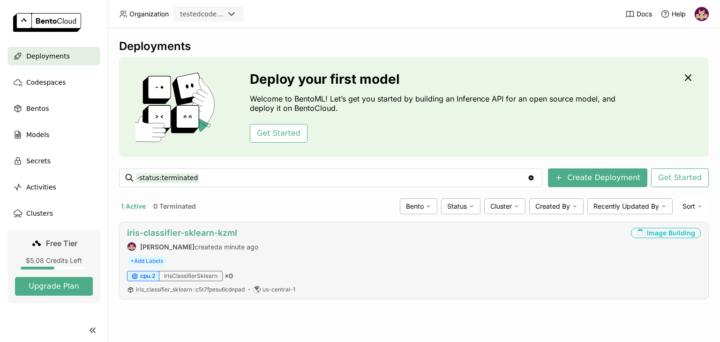
click at [193, 231] on link "iris-classifier-sklearn-kzml" at bounding box center [182, 233] width 110 height 10
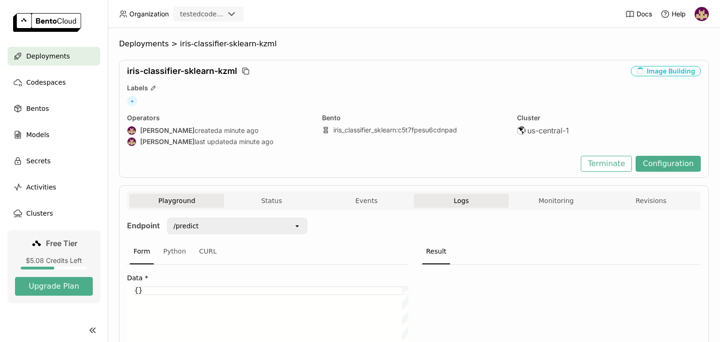
click at [460, 202] on span "Logs" at bounding box center [461, 201] width 15 height 8
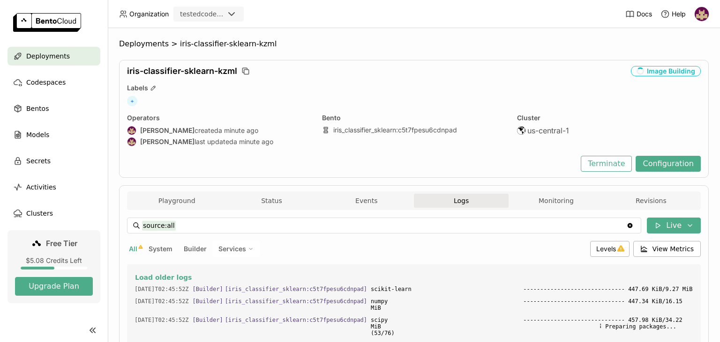
scroll to position [242, 0]
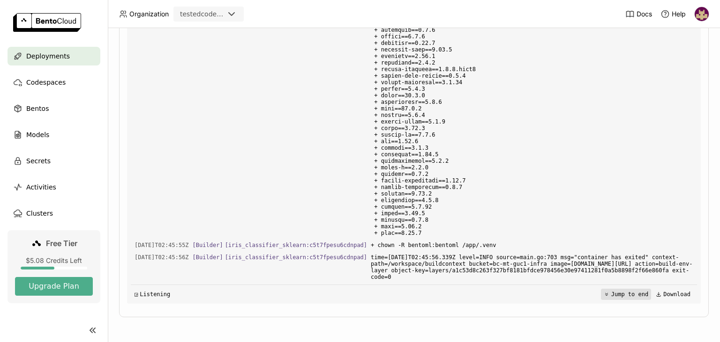
click at [639, 297] on button "Jump to end" at bounding box center [626, 294] width 50 height 11
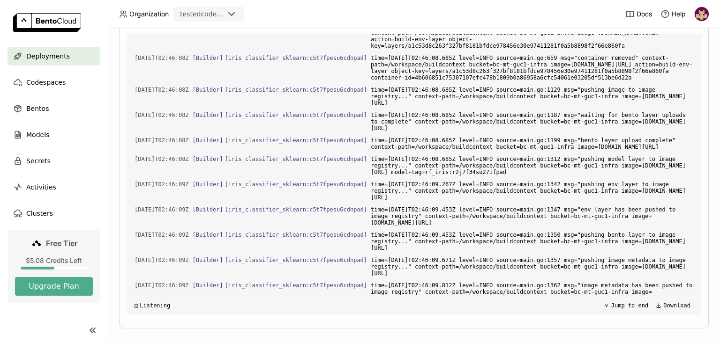
scroll to position [253, 0]
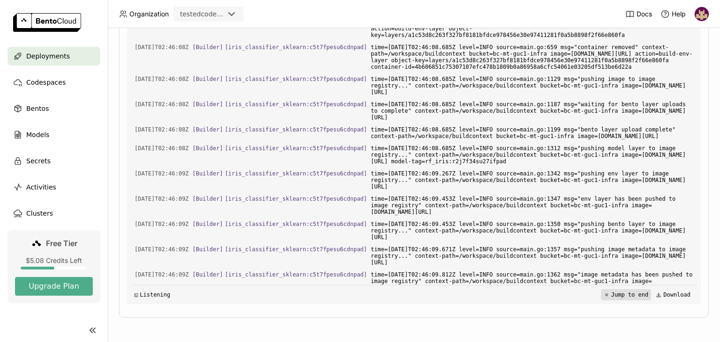
click at [633, 295] on button "Jump to end" at bounding box center [626, 295] width 50 height 11
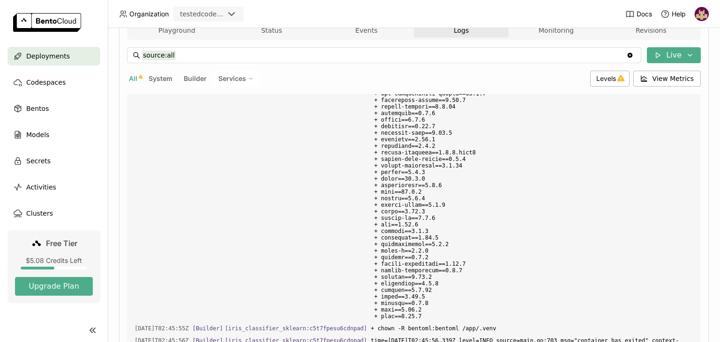
scroll to position [0, 0]
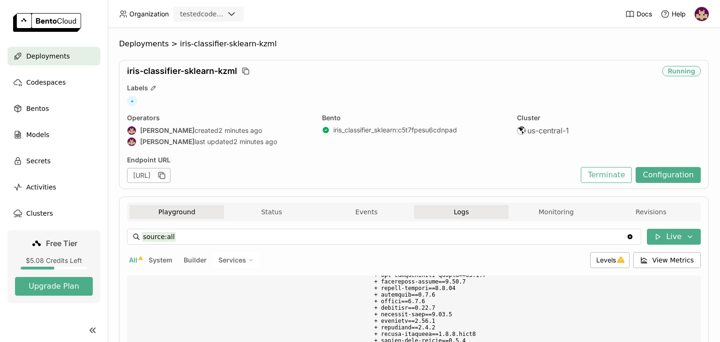
click at [178, 213] on button "Playground" at bounding box center [176, 212] width 95 height 14
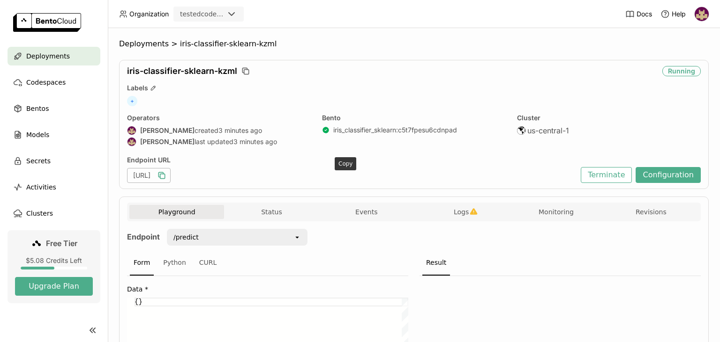
click at [166, 175] on icon "button" at bounding box center [161, 175] width 9 height 9
click at [424, 126] on link "iris_classifier_sklearn : c5t7fpesu6cdnpad" at bounding box center [395, 130] width 124 height 8
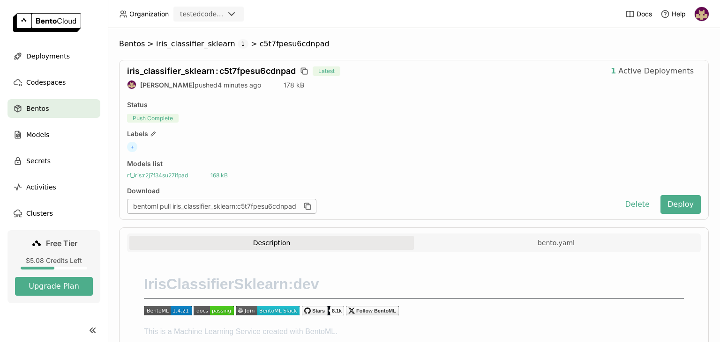
click at [178, 173] on span "rf_iris : r2j7f34su27ifpad" at bounding box center [157, 175] width 61 height 7
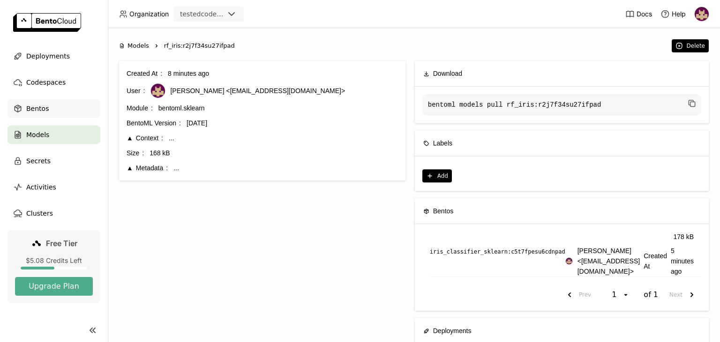
click at [40, 109] on span "Bentos" at bounding box center [37, 108] width 22 height 11
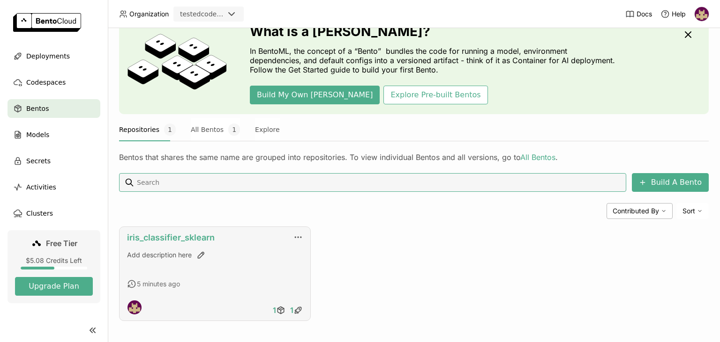
scroll to position [47, 0]
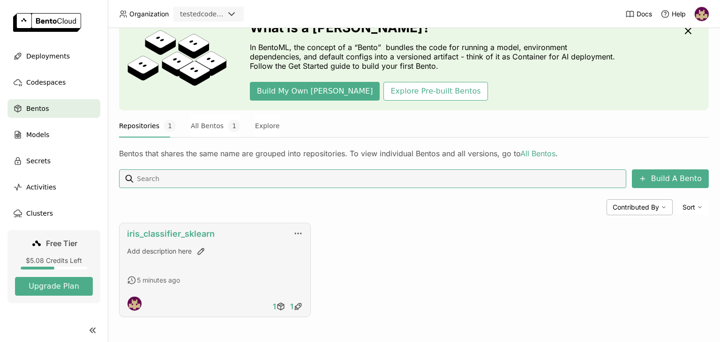
click at [186, 236] on link "iris_classifier_sklearn" at bounding box center [171, 234] width 88 height 10
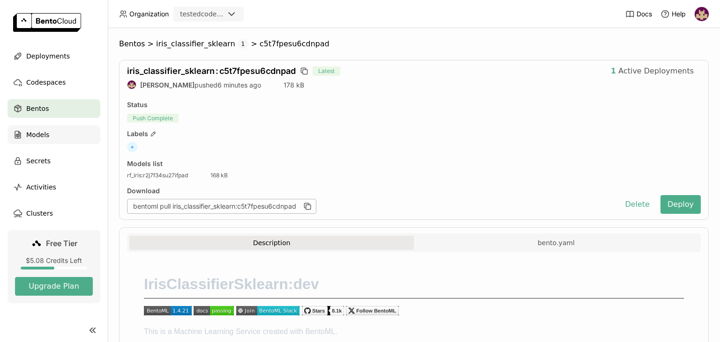
click at [37, 134] on span "Models" at bounding box center [37, 134] width 23 height 11
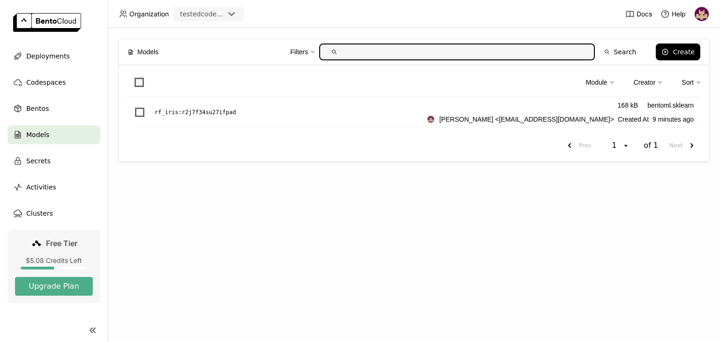
click at [140, 81] on span at bounding box center [138, 82] width 9 height 9
click at [134, 77] on input "checkbox" at bounding box center [134, 77] width 0 height 0
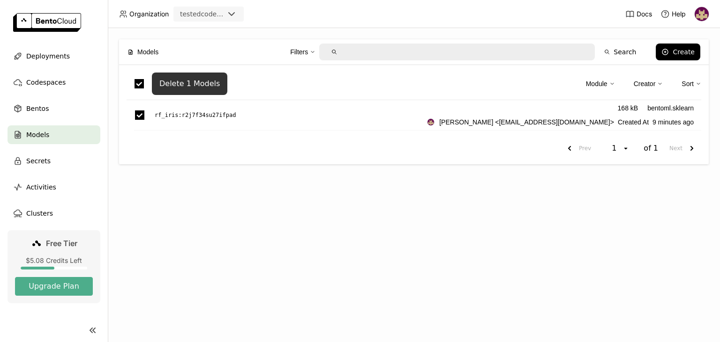
click at [196, 83] on div "Delete 1 Models" at bounding box center [189, 83] width 60 height 9
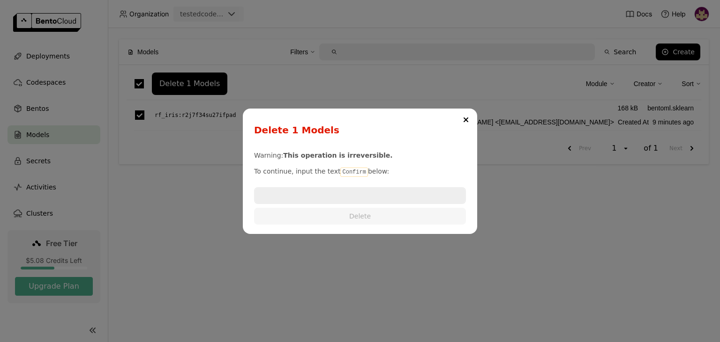
click at [344, 172] on code "Confirm" at bounding box center [353, 172] width 27 height 9
click at [344, 171] on code "Confirm" at bounding box center [353, 172] width 27 height 9
copy p "Confirm"
click at [323, 194] on input "dialog" at bounding box center [360, 195] width 210 height 15
paste input "Confirm"
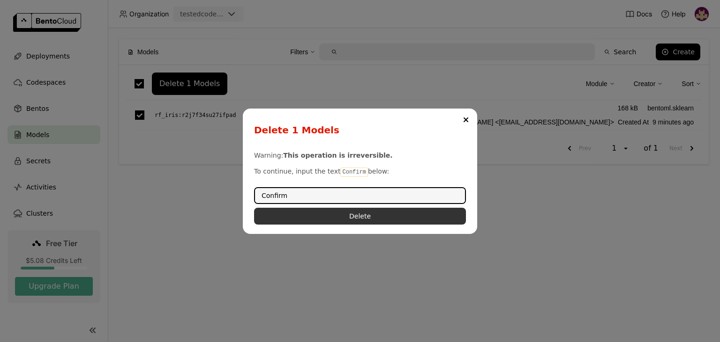
type input "Confirm"
click at [360, 212] on button "Delete" at bounding box center [360, 216] width 212 height 17
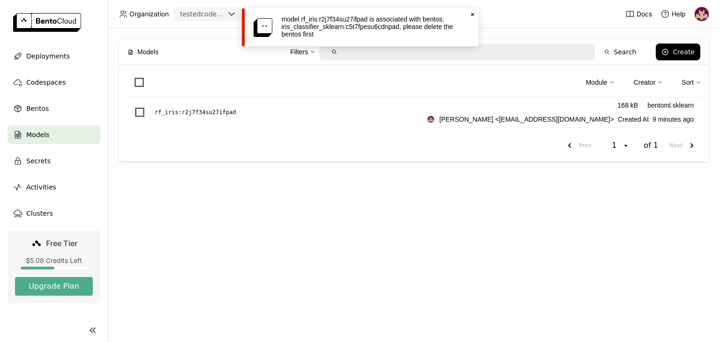
click at [472, 15] on icon at bounding box center [471, 14] width 3 height 3
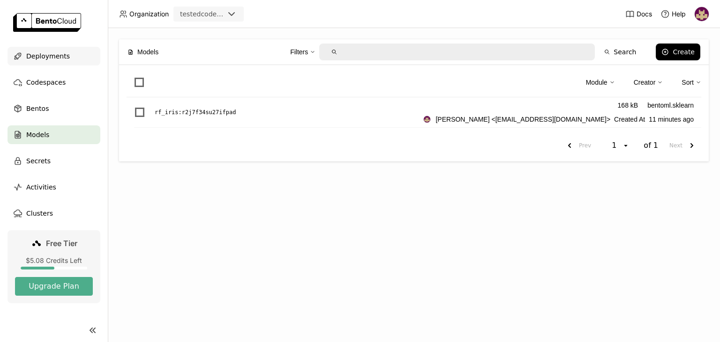
click at [50, 58] on span "Deployments" at bounding box center [48, 56] width 44 height 11
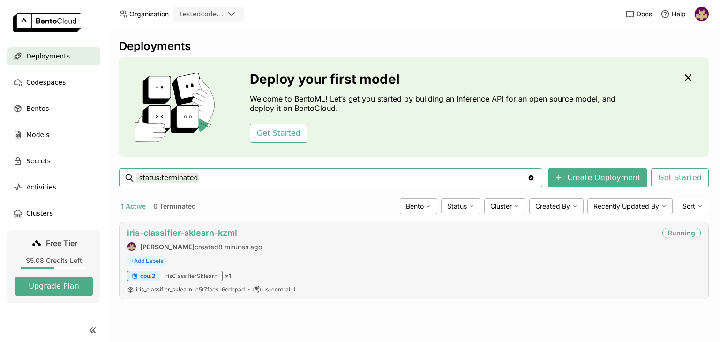
click at [171, 234] on link "iris-classifier-sklearn-kzml" at bounding box center [182, 233] width 110 height 10
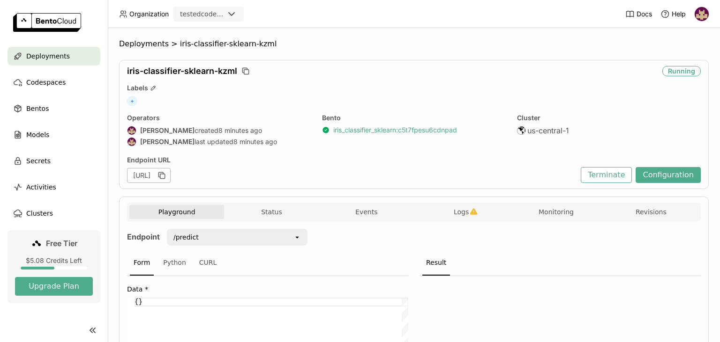
click at [361, 131] on link "iris_classifier_sklearn : c5t7fpesu6cdnpad" at bounding box center [395, 130] width 124 height 8
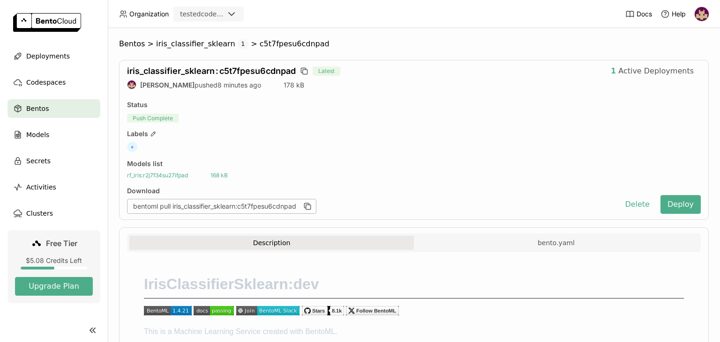
click at [175, 176] on span "rf_iris : r2j7f34su27ifpad" at bounding box center [157, 175] width 61 height 7
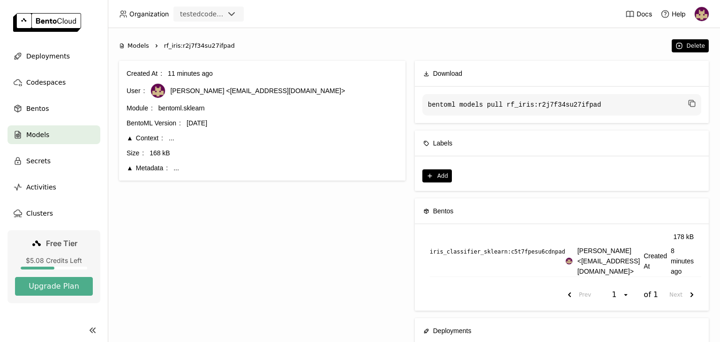
click at [44, 137] on span "Models" at bounding box center [37, 134] width 23 height 11
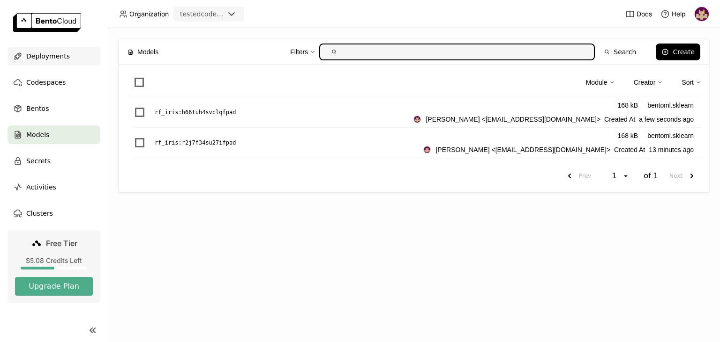
click at [57, 59] on span "Deployments" at bounding box center [48, 56] width 44 height 11
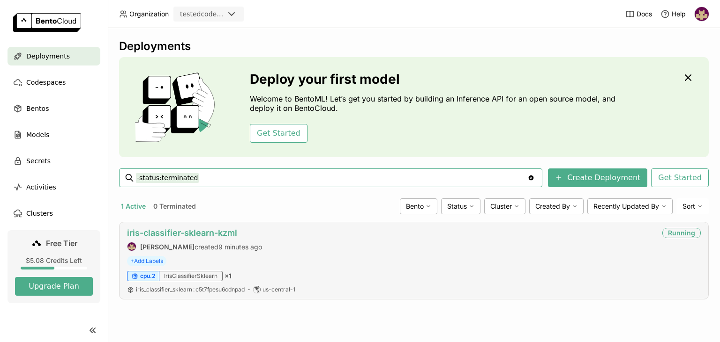
click at [211, 232] on link "iris-classifier-sklearn-kzml" at bounding box center [182, 233] width 110 height 10
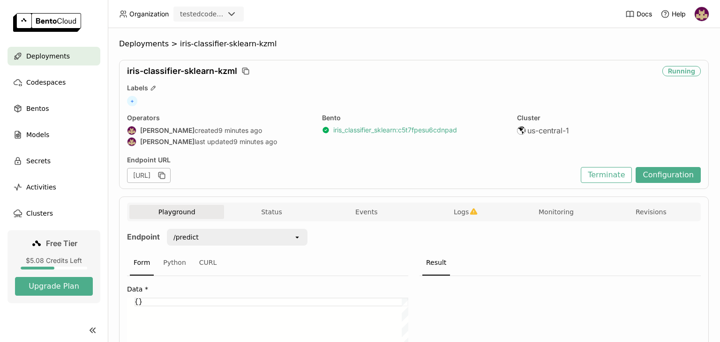
click at [371, 128] on link "iris_classifier_sklearn : c5t7fpesu6cdnpad" at bounding box center [395, 130] width 124 height 8
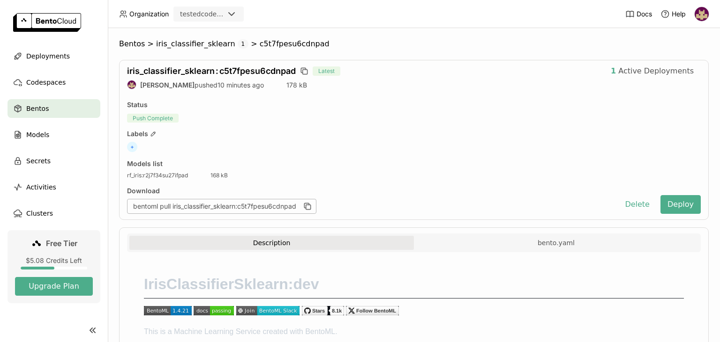
click at [150, 163] on div "Models list" at bounding box center [145, 164] width 36 height 8
click at [179, 174] on span "rf_iris : r2j7f34su27ifpad" at bounding box center [157, 175] width 61 height 7
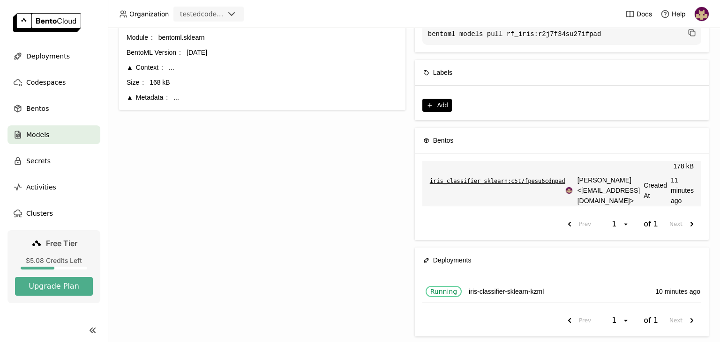
scroll to position [83, 0]
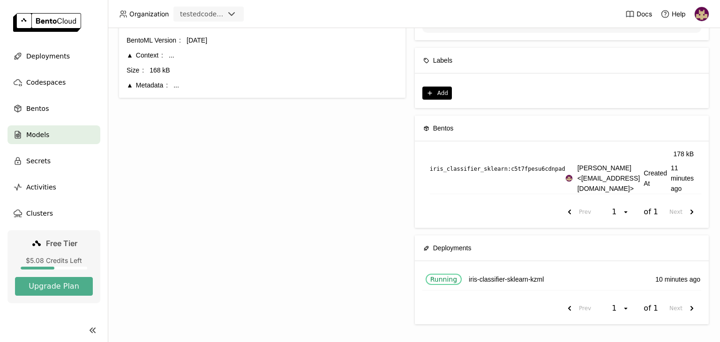
click at [36, 134] on span "Models" at bounding box center [37, 134] width 23 height 11
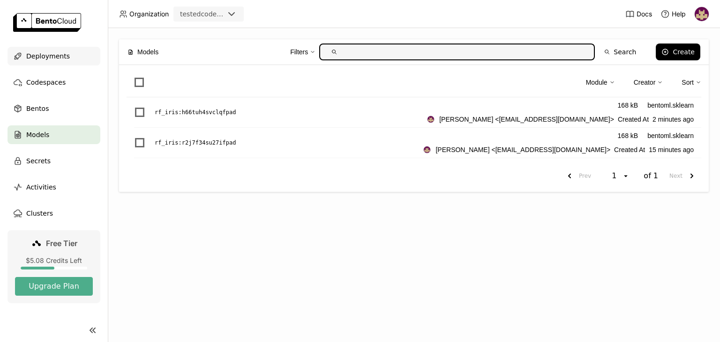
click at [51, 50] on div "Deployments" at bounding box center [53, 56] width 93 height 19
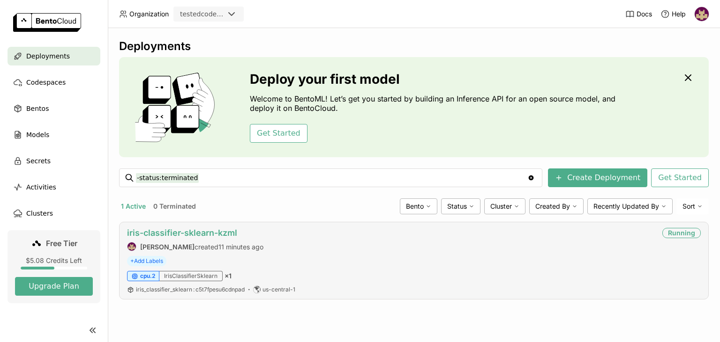
click at [216, 233] on link "iris-classifier-sklearn-kzml" at bounding box center [182, 233] width 110 height 10
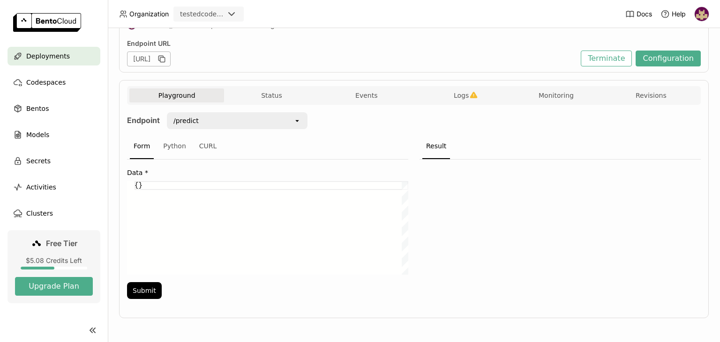
scroll to position [56, 0]
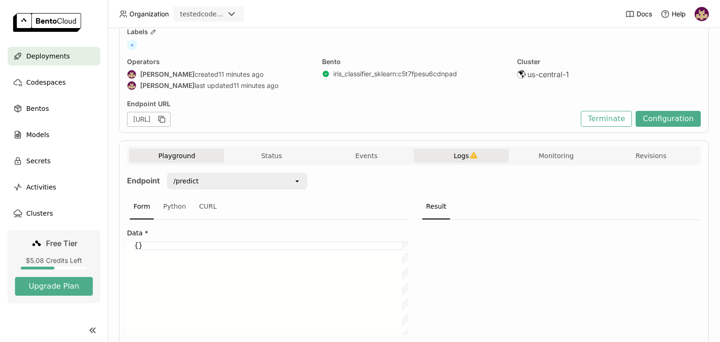
click at [464, 156] on span "Logs" at bounding box center [461, 156] width 15 height 8
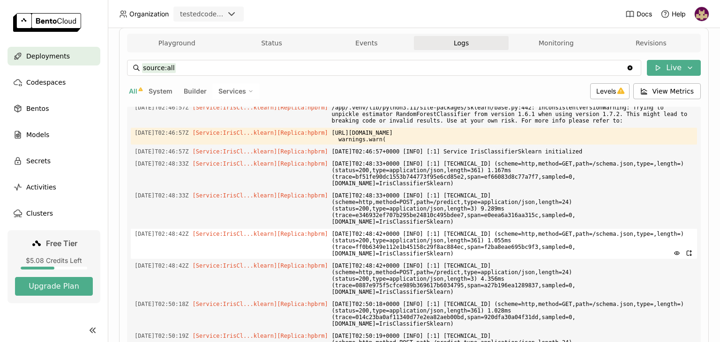
scroll to position [253, 0]
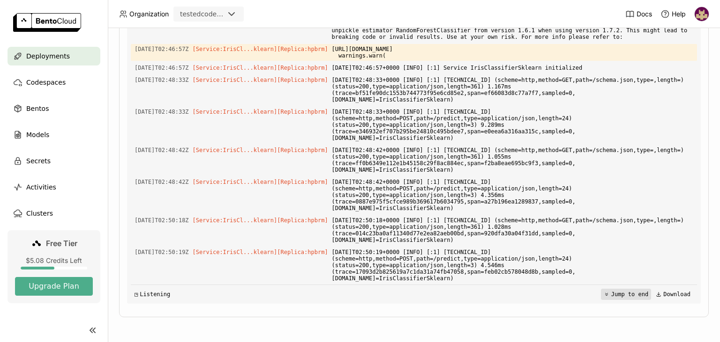
click at [629, 295] on button "Jump to end" at bounding box center [626, 294] width 50 height 11
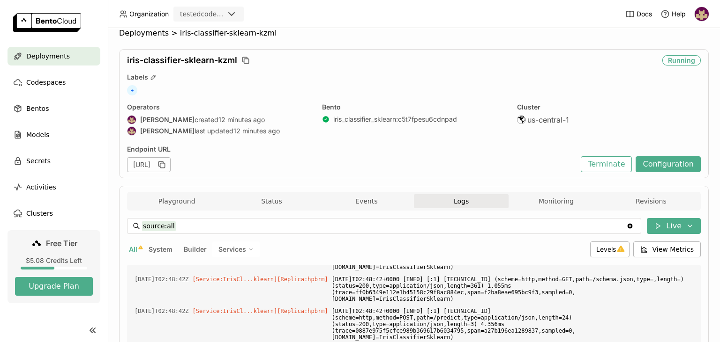
scroll to position [10, 0]
click at [380, 198] on button "Events" at bounding box center [366, 202] width 95 height 14
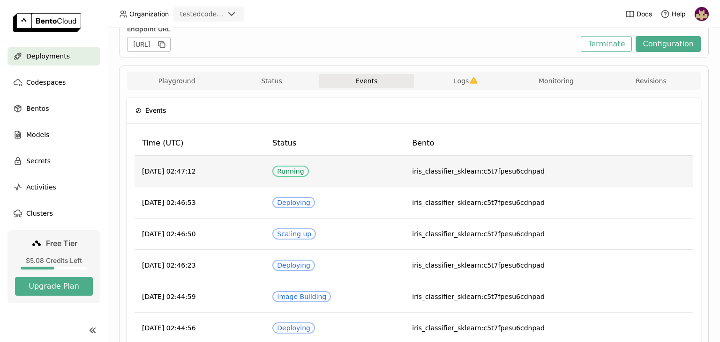
scroll to position [71, 0]
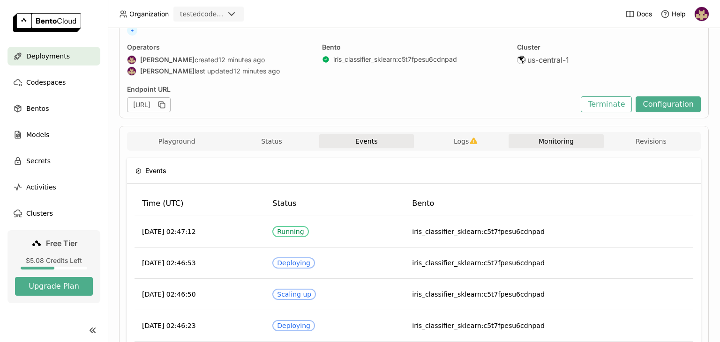
click at [546, 141] on button "Monitoring" at bounding box center [555, 141] width 95 height 14
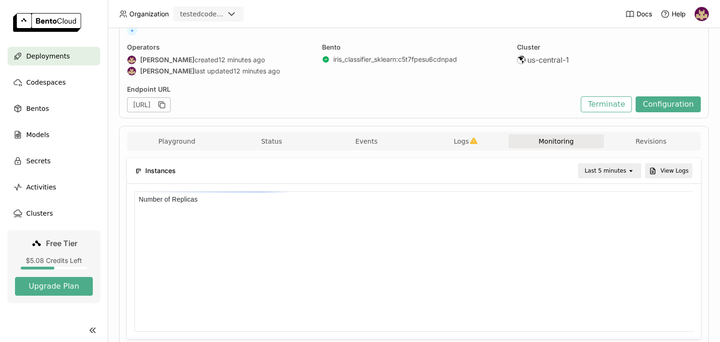
scroll to position [0, 0]
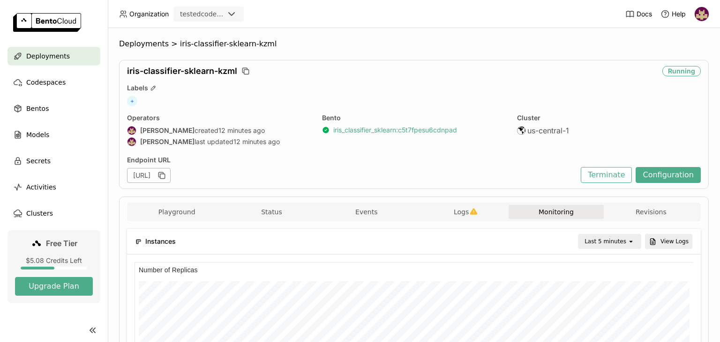
click at [410, 129] on link "iris_classifier_sklearn : c5t7fpesu6cdnpad" at bounding box center [395, 130] width 124 height 8
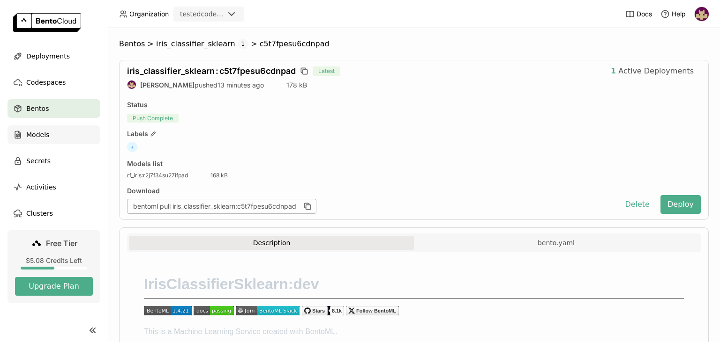
click at [28, 133] on span "Models" at bounding box center [37, 134] width 23 height 11
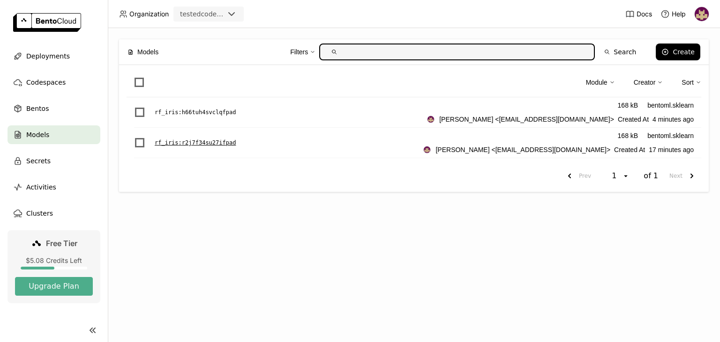
click at [173, 138] on p "rf_iris : r2j7f34su27ifpad" at bounding box center [195, 142] width 81 height 9
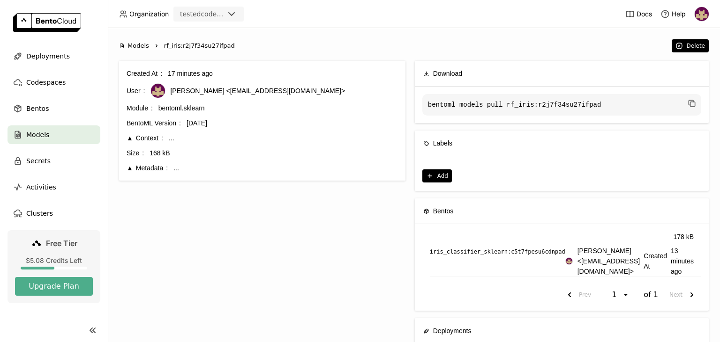
click at [42, 136] on span "Models" at bounding box center [37, 134] width 23 height 11
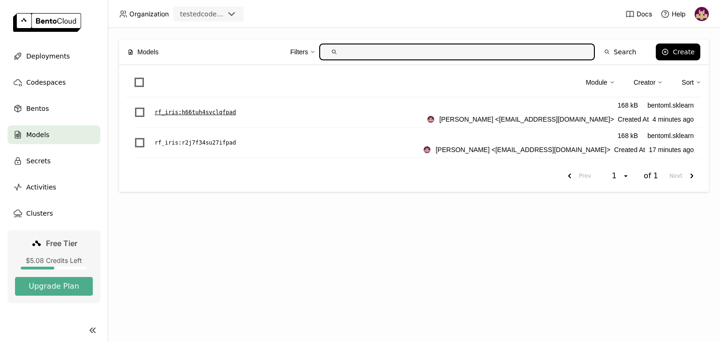
click at [213, 112] on p "rf_iris : h66tuh4svclqfpad" at bounding box center [195, 112] width 81 height 9
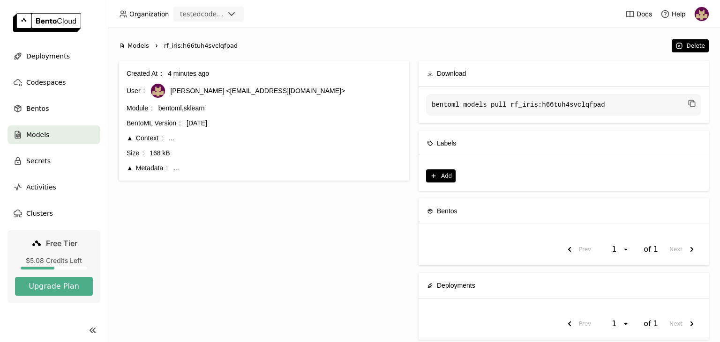
scroll to position [16, 0]
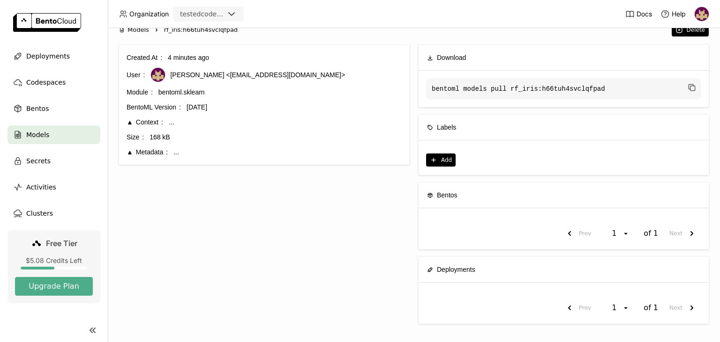
click at [33, 134] on span "Models" at bounding box center [37, 134] width 23 height 11
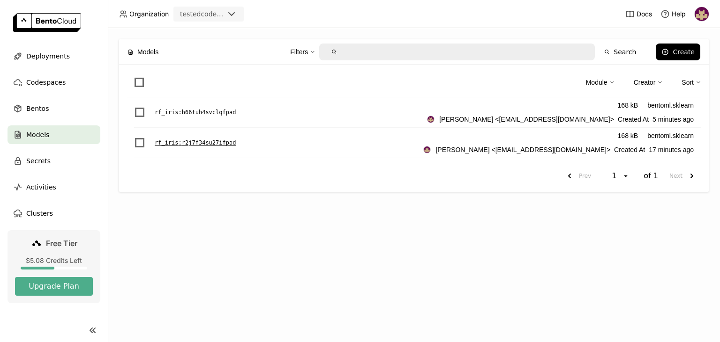
click at [194, 143] on p "rf_iris : r2j7f34su27ifpad" at bounding box center [195, 142] width 81 height 9
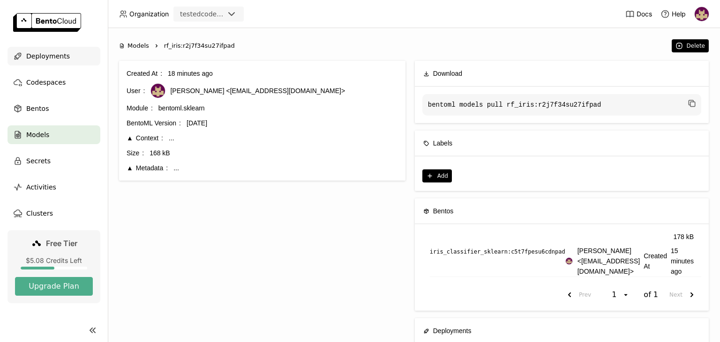
click at [53, 51] on span "Deployments" at bounding box center [48, 56] width 44 height 11
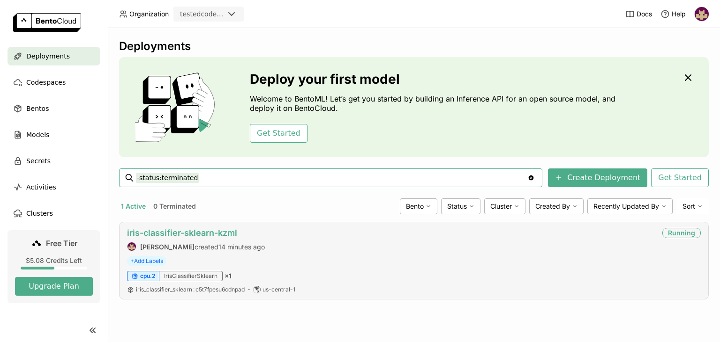
click at [201, 232] on link "iris-classifier-sklearn-kzml" at bounding box center [182, 233] width 110 height 10
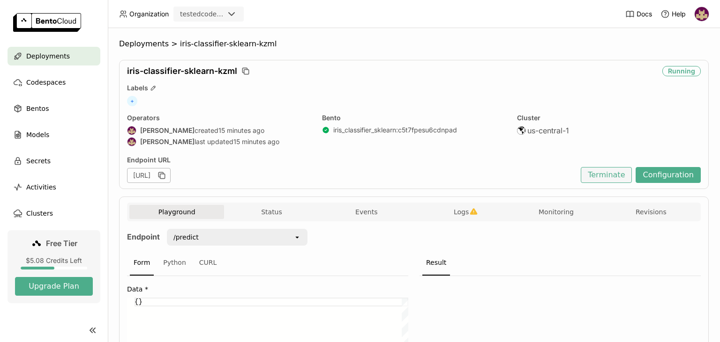
click at [617, 174] on button "Terminate" at bounding box center [605, 175] width 51 height 16
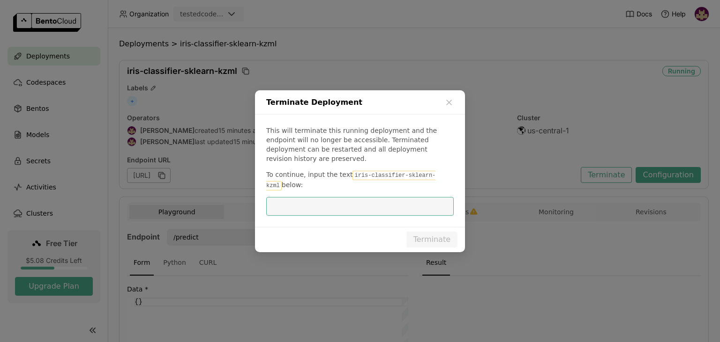
click at [377, 171] on code "iris-classifier-sklearn-kzml" at bounding box center [350, 181] width 169 height 20
drag, startPoint x: 346, startPoint y: 171, endPoint x: 431, endPoint y: 172, distance: 84.8
click at [431, 172] on code "iris-classifier-sklearn-kzml" at bounding box center [350, 181] width 169 height 20
copy code "iris-classifier-sklearn-kzml"
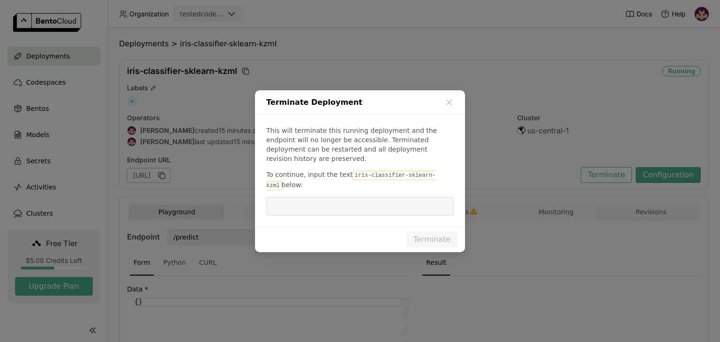
click at [385, 201] on input "dialog" at bounding box center [360, 207] width 176 height 18
paste input "iris-classifier-sklearn-kzml"
type input "iris-classifier-sklearn-kzml"
click at [421, 232] on button "Terminate" at bounding box center [431, 240] width 51 height 16
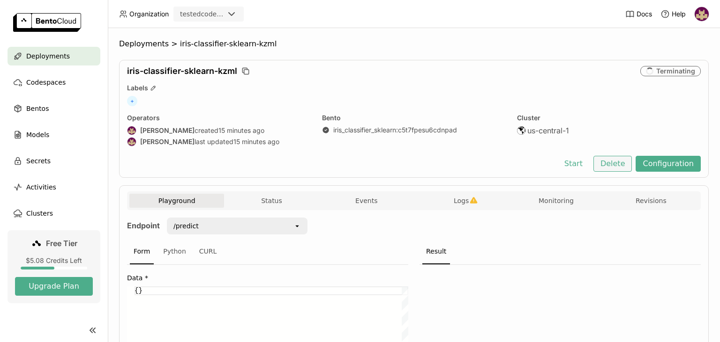
click at [631, 163] on button "Delete" at bounding box center [612, 164] width 39 height 16
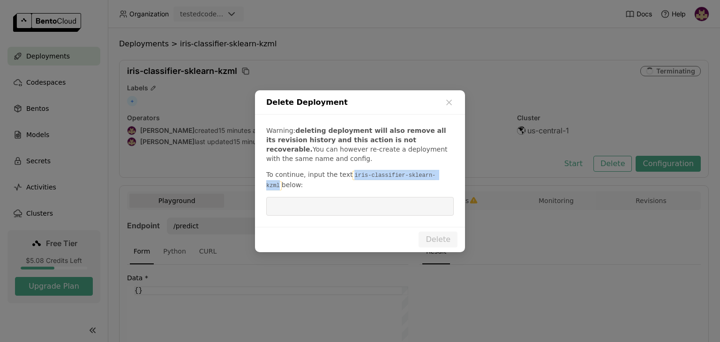
drag, startPoint x: 346, startPoint y: 175, endPoint x: 431, endPoint y: 176, distance: 85.3
click at [431, 176] on code "iris-classifier-sklearn-kzml" at bounding box center [350, 181] width 169 height 20
copy code "iris-classifier-sklearn-kzml"
click at [365, 207] on input "dialog" at bounding box center [360, 207] width 176 height 18
paste input "iris-classifier-sklearn-kzml"
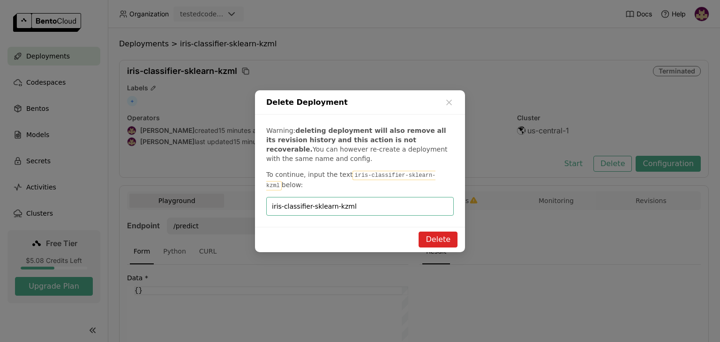
type input "iris-classifier-sklearn-kzml"
click at [438, 236] on button "Delete" at bounding box center [437, 240] width 39 height 16
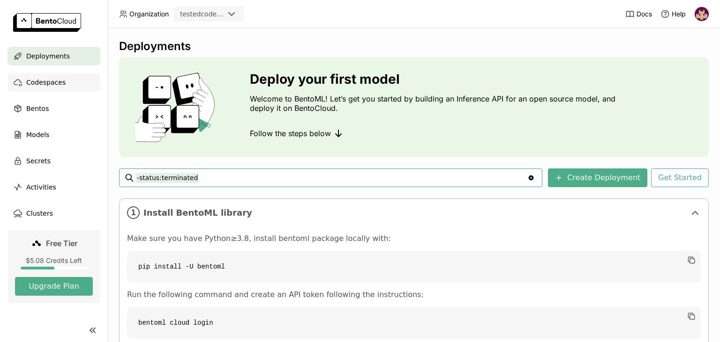
click at [57, 79] on span "Codespaces" at bounding box center [45, 82] width 39 height 11
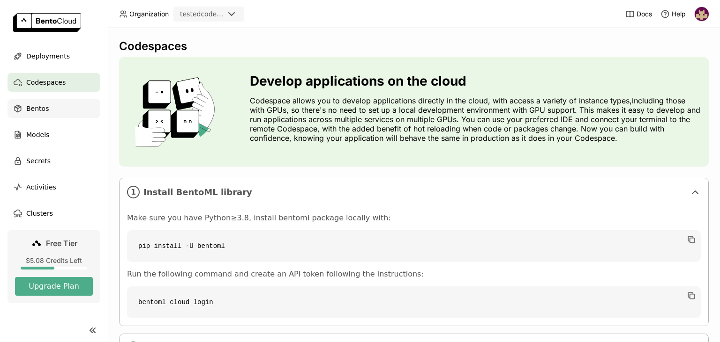
click at [52, 109] on div "Bentos" at bounding box center [53, 108] width 93 height 19
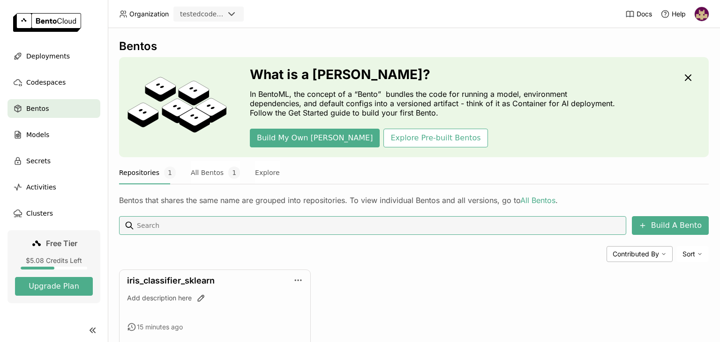
scroll to position [47, 0]
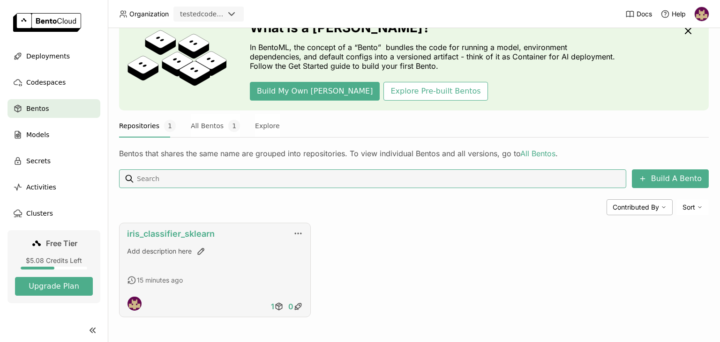
click at [179, 232] on link "iris_classifier_sklearn" at bounding box center [171, 234] width 88 height 10
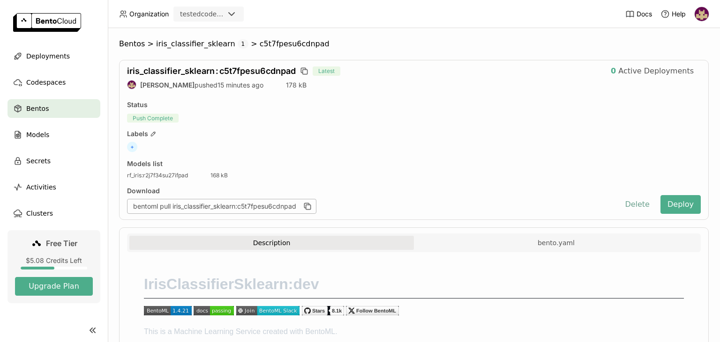
click at [640, 206] on button "Delete" at bounding box center [636, 204] width 39 height 19
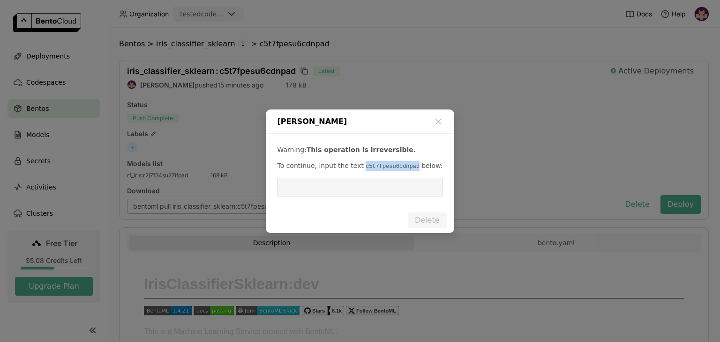
drag, startPoint x: 358, startPoint y: 165, endPoint x: 408, endPoint y: 166, distance: 50.2
click at [408, 166] on p "To continue, input the text c5t7fpesu6cdnpad below:" at bounding box center [359, 166] width 165 height 10
copy code "c5t7fpesu6cdnpad"
click at [364, 193] on input "dialog" at bounding box center [360, 188] width 154 height 18
paste input "c5t7fpesu6cdnpad"
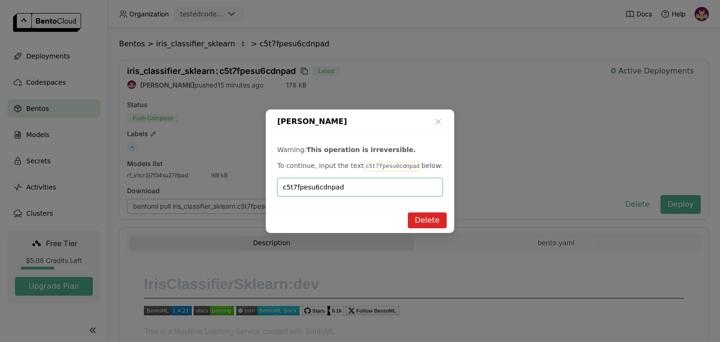
type input "c5t7fpesu6cdnpad"
click at [420, 219] on button "Delete" at bounding box center [427, 221] width 39 height 16
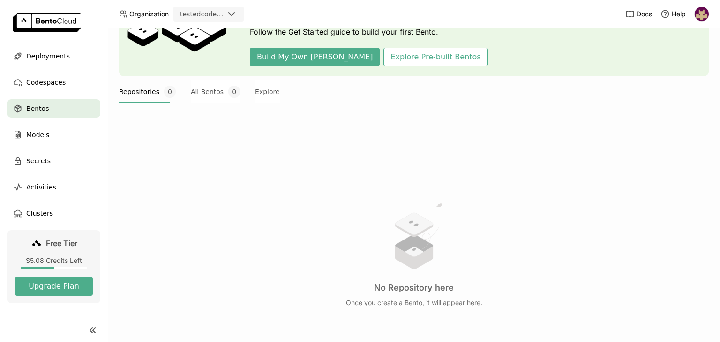
scroll to position [146, 0]
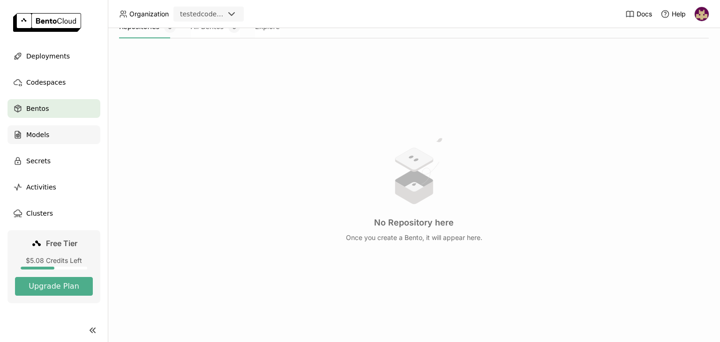
click at [43, 136] on span "Models" at bounding box center [37, 134] width 23 height 11
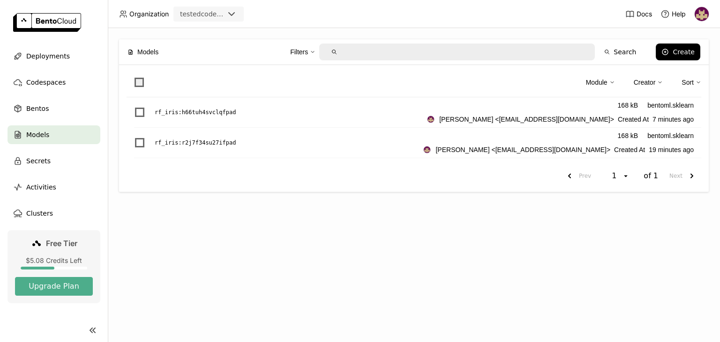
click at [138, 80] on span at bounding box center [138, 82] width 9 height 9
click at [134, 77] on input "checkbox" at bounding box center [134, 77] width 0 height 0
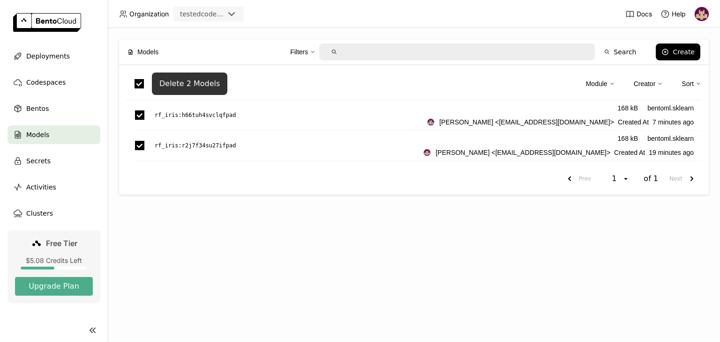
click at [208, 83] on div "Delete 2 Models" at bounding box center [189, 83] width 60 height 9
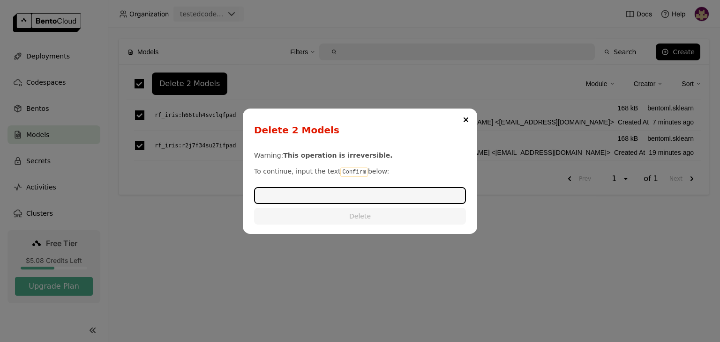
click at [344, 171] on code "Confirm" at bounding box center [353, 172] width 27 height 9
click at [343, 171] on code "Confirm" at bounding box center [353, 172] width 27 height 9
copy p "Confirm"
click at [342, 195] on input "dialog" at bounding box center [360, 195] width 210 height 15
paste input "Confirm"
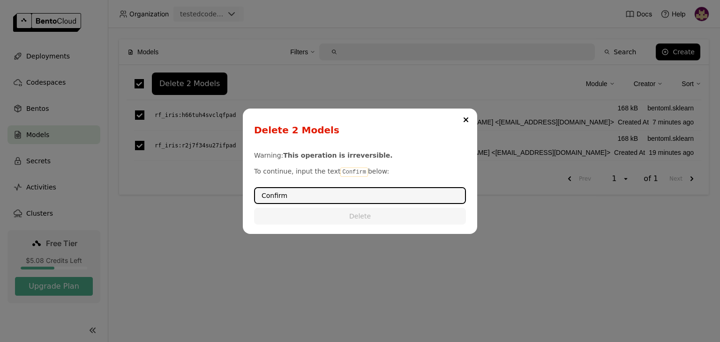
click at [343, 197] on input "Confirm" at bounding box center [360, 195] width 210 height 15
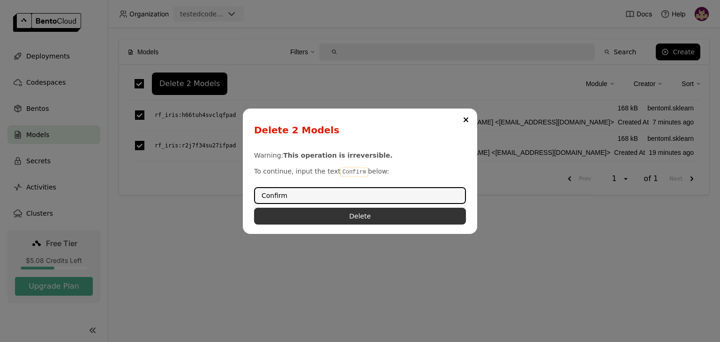
type input "Confirm"
click at [353, 215] on button "Delete" at bounding box center [360, 216] width 212 height 17
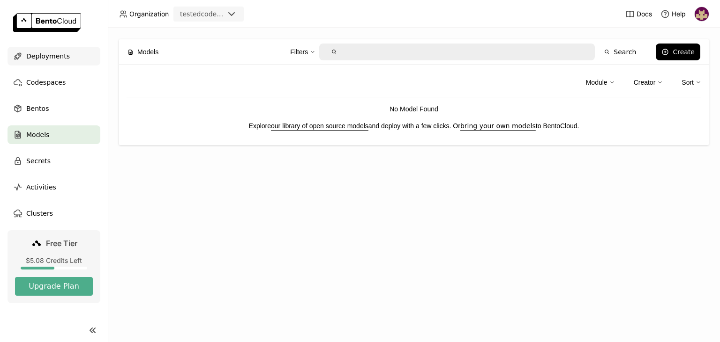
click at [61, 57] on span "Deployments" at bounding box center [48, 56] width 44 height 11
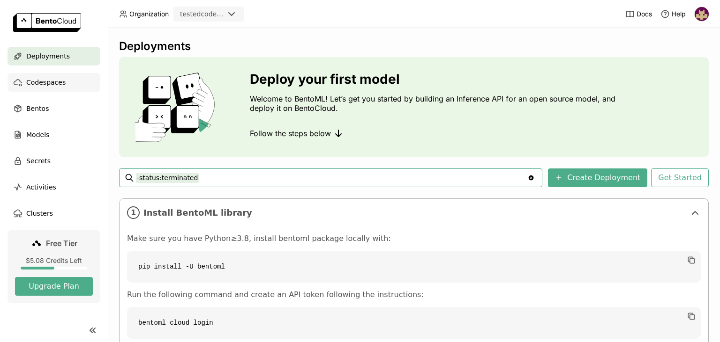
click at [62, 83] on div "Codespaces" at bounding box center [53, 82] width 93 height 19
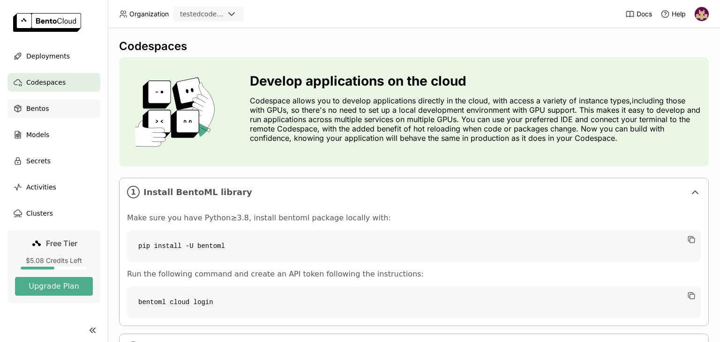
click at [58, 108] on div "Bentos" at bounding box center [53, 108] width 93 height 19
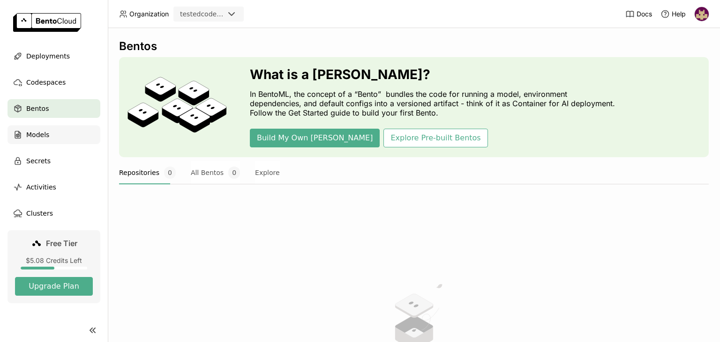
click at [55, 134] on div "Models" at bounding box center [53, 135] width 93 height 19
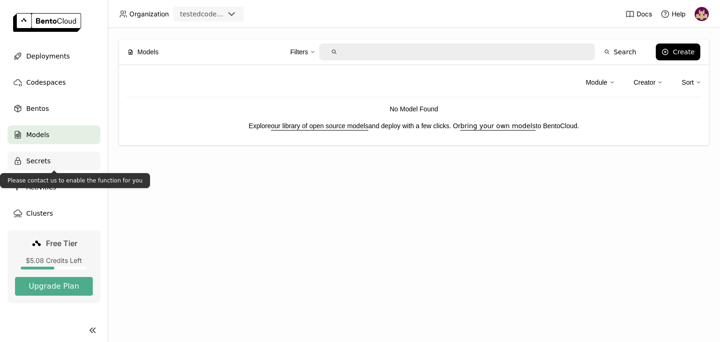
click at [52, 161] on div "Secrets" at bounding box center [53, 161] width 93 height 19
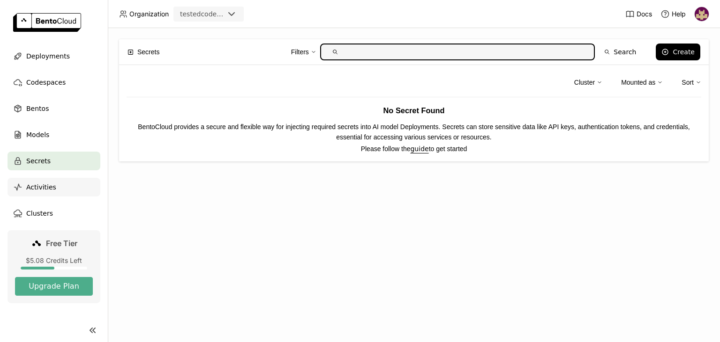
click at [49, 188] on span "Activities" at bounding box center [41, 187] width 30 height 11
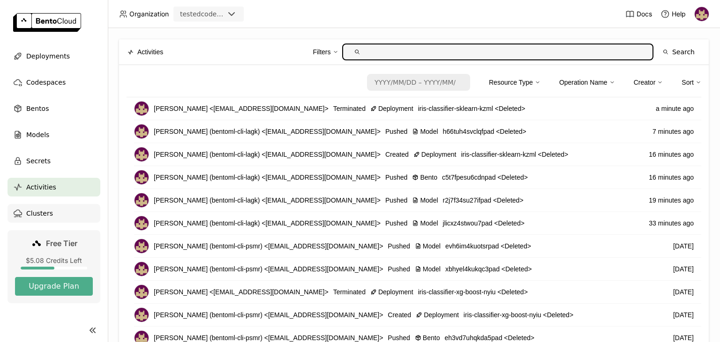
click at [50, 215] on div "Clusters" at bounding box center [53, 213] width 93 height 19
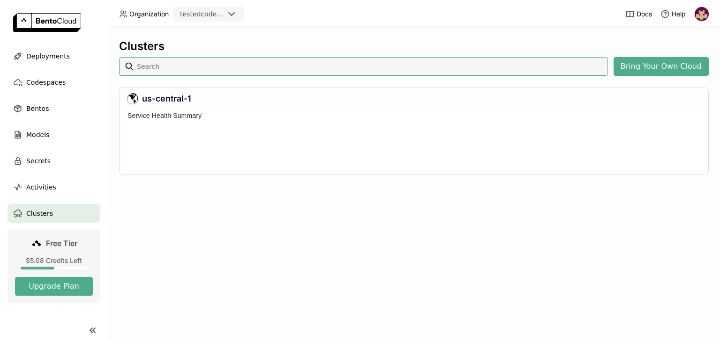
scroll to position [61, 580]
click at [702, 15] on img at bounding box center [701, 14] width 14 height 14
click at [689, 61] on span "API Tokens" at bounding box center [688, 62] width 33 height 8
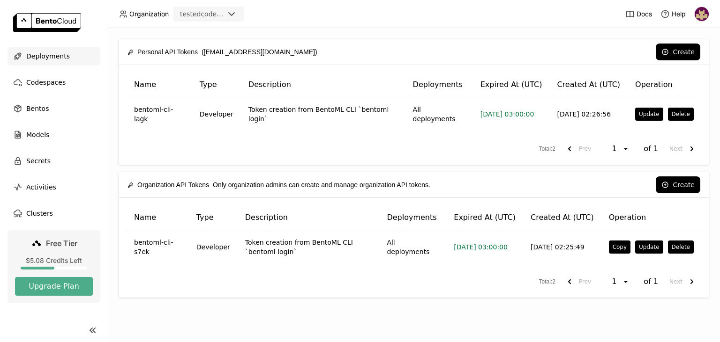
click at [53, 57] on span "Deployments" at bounding box center [48, 56] width 44 height 11
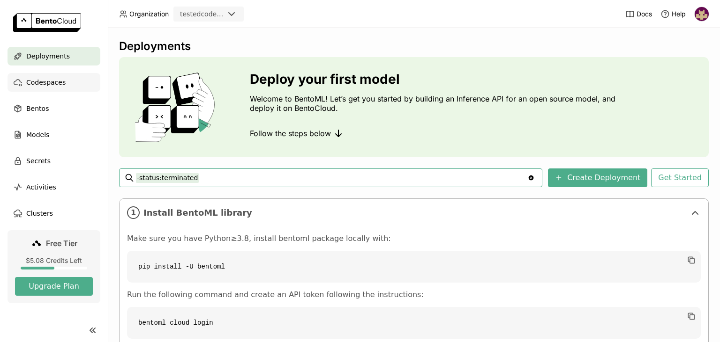
click at [55, 82] on span "Codespaces" at bounding box center [45, 82] width 39 height 11
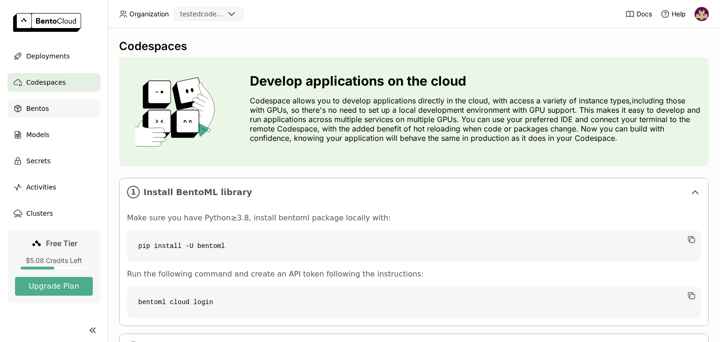
click at [46, 108] on div "Bentos" at bounding box center [53, 108] width 93 height 19
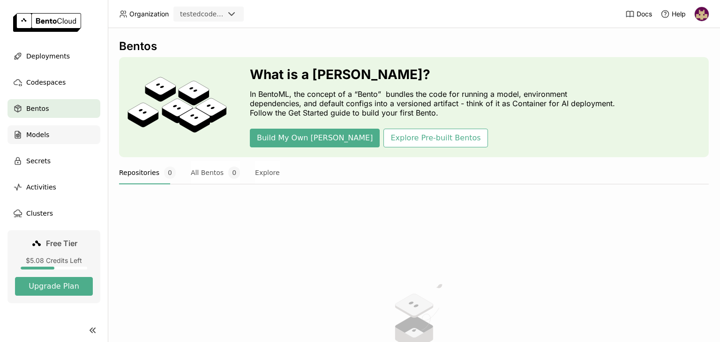
click at [40, 135] on span "Models" at bounding box center [37, 134] width 23 height 11
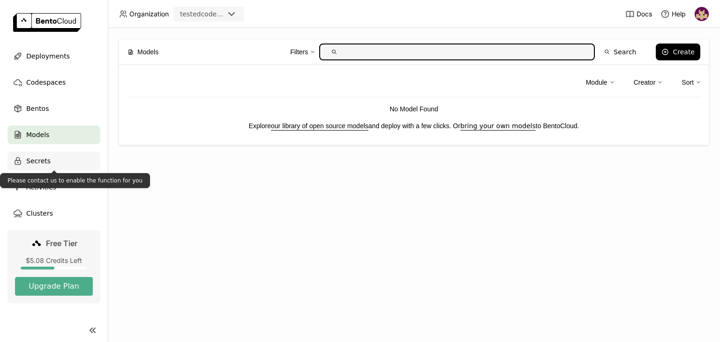
click at [42, 158] on span "Secrets" at bounding box center [38, 161] width 24 height 11
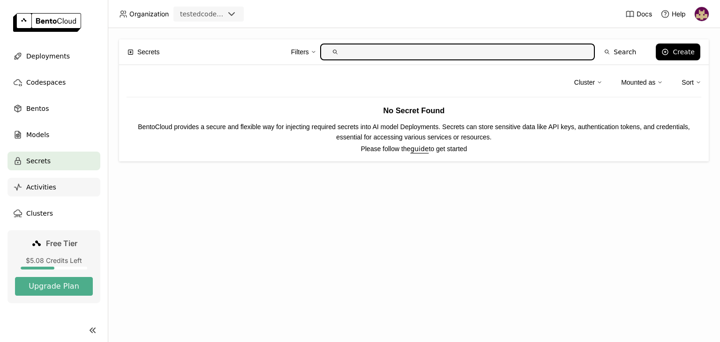
click at [43, 187] on span "Activities" at bounding box center [41, 187] width 30 height 11
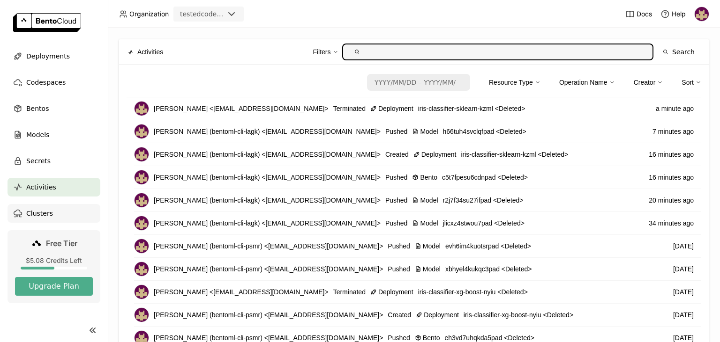
click at [43, 214] on span "Clusters" at bounding box center [39, 213] width 27 height 11
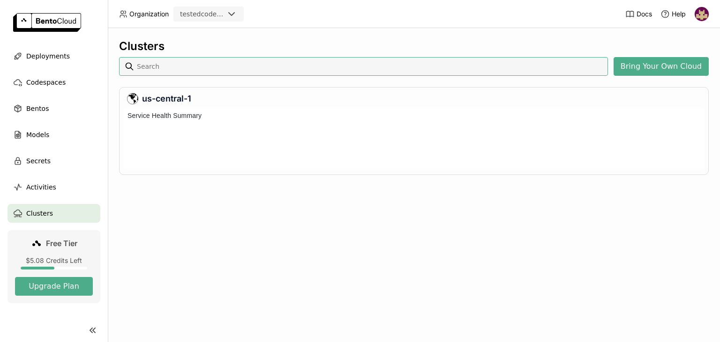
scroll to position [61, 580]
click at [700, 13] on img at bounding box center [701, 14] width 14 height 14
click at [677, 63] on span "API Tokens" at bounding box center [688, 62] width 33 height 8
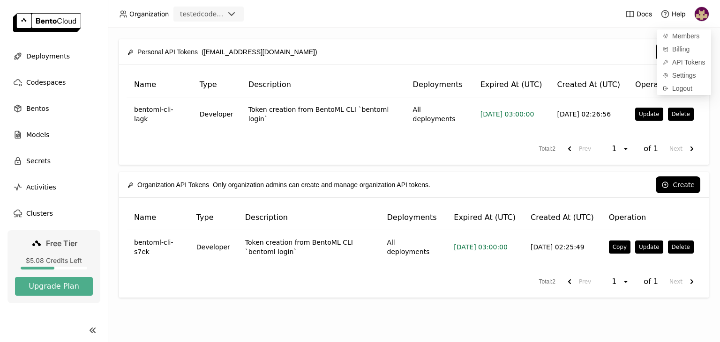
click at [702, 14] on img at bounding box center [701, 14] width 14 height 14
click at [685, 90] on span "Logout" at bounding box center [682, 88] width 20 height 8
